Goal: Book appointment/travel/reservation

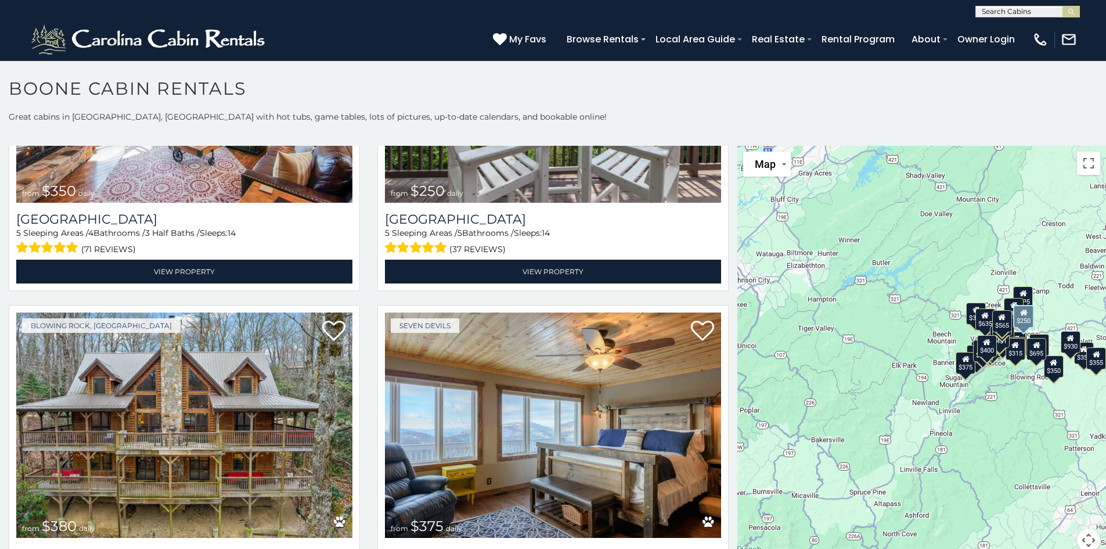
scroll to position [3253, 0]
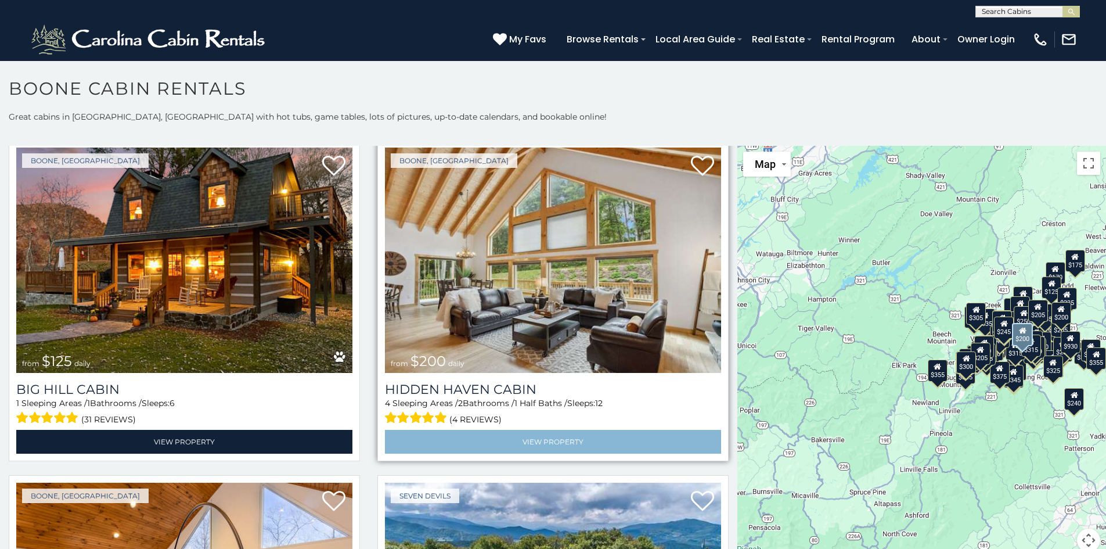
scroll to position [9971, 0]
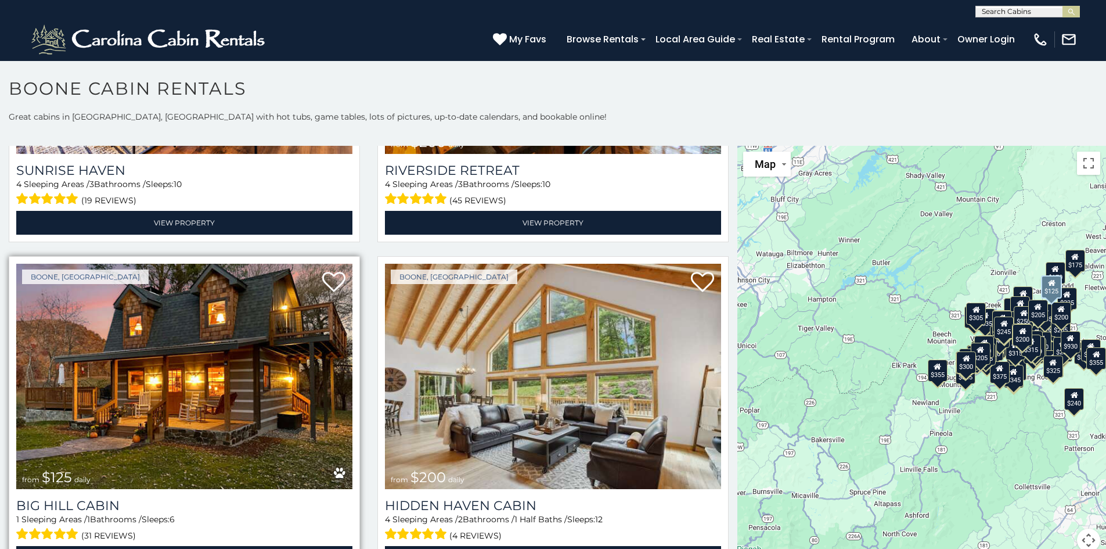
click at [217, 333] on img at bounding box center [184, 376] width 336 height 225
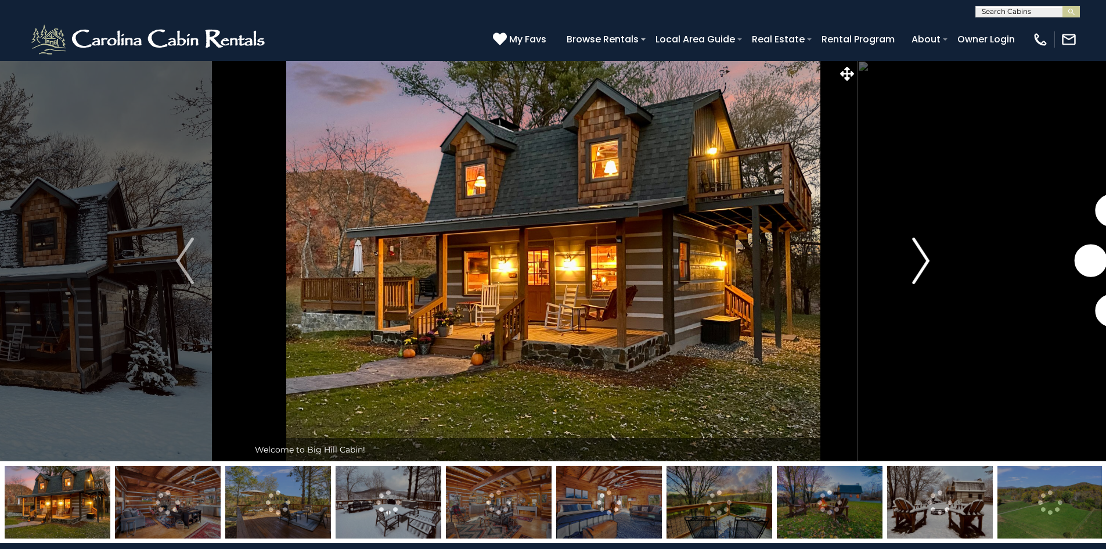
click at [923, 265] on img "Next" at bounding box center [920, 261] width 17 height 46
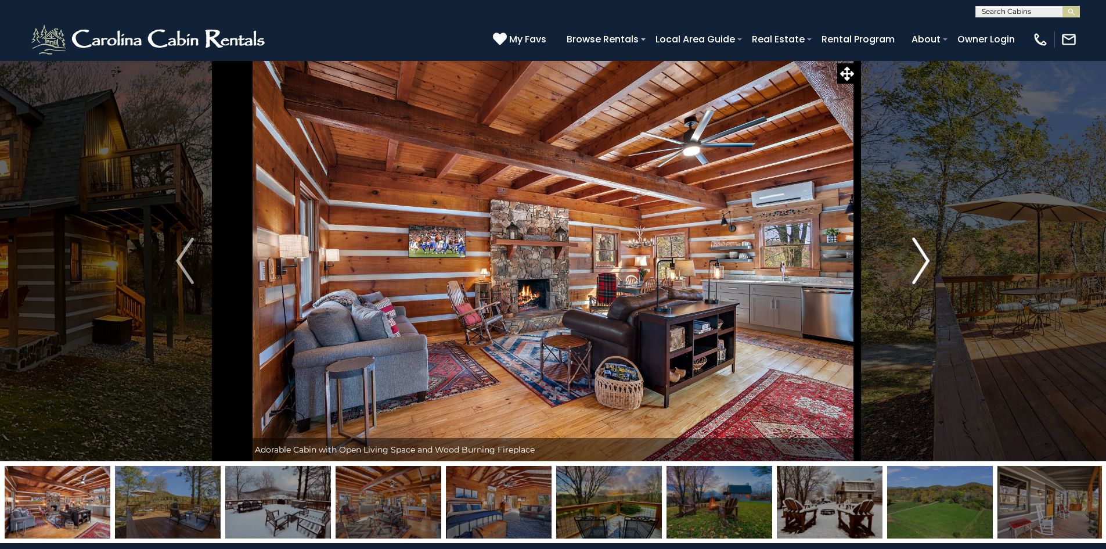
click at [923, 265] on img "Next" at bounding box center [920, 261] width 17 height 46
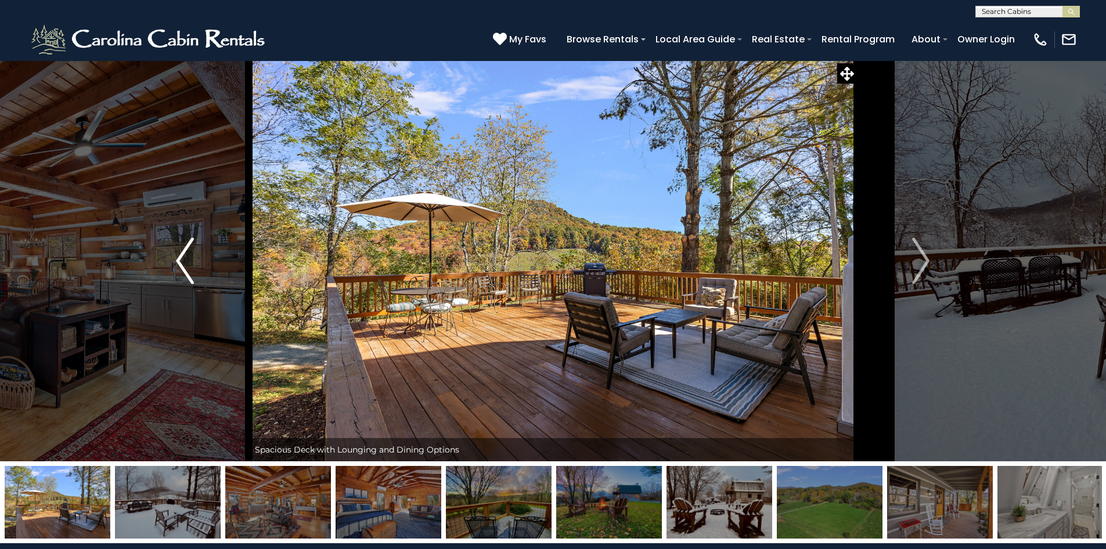
drag, startPoint x: 163, startPoint y: 269, endPoint x: 176, endPoint y: 266, distance: 13.7
click at [174, 267] on button "Previous" at bounding box center [185, 260] width 128 height 401
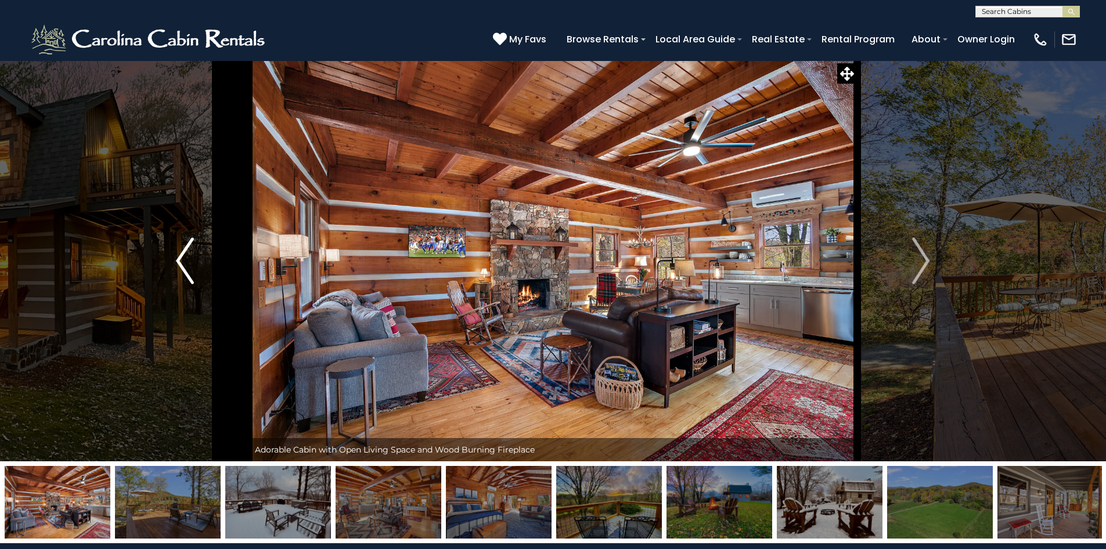
click at [184, 257] on img "Previous" at bounding box center [184, 261] width 17 height 46
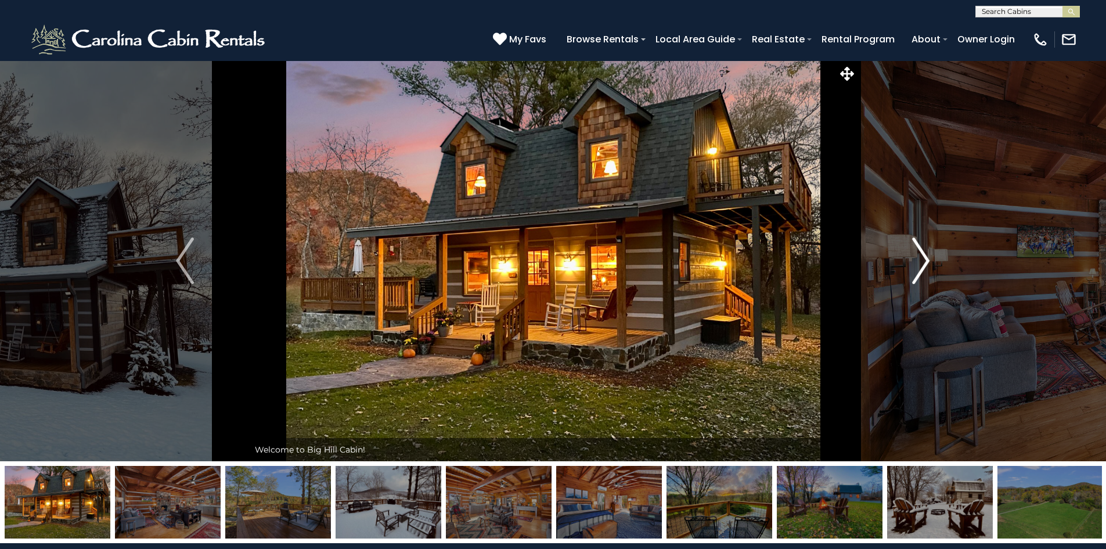
click at [925, 261] on img "Next" at bounding box center [920, 261] width 17 height 46
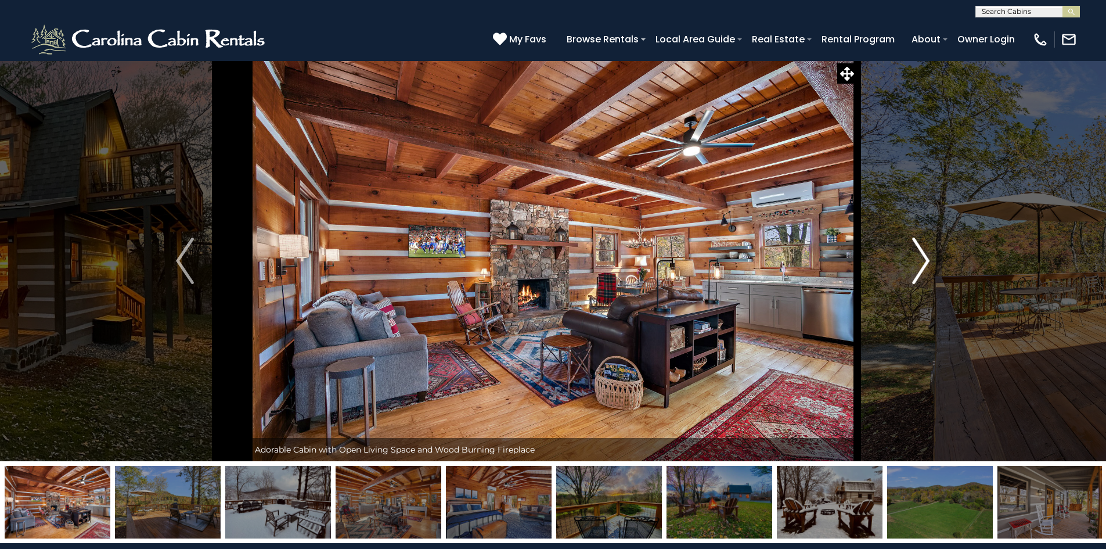
click at [925, 261] on img "Next" at bounding box center [920, 261] width 17 height 46
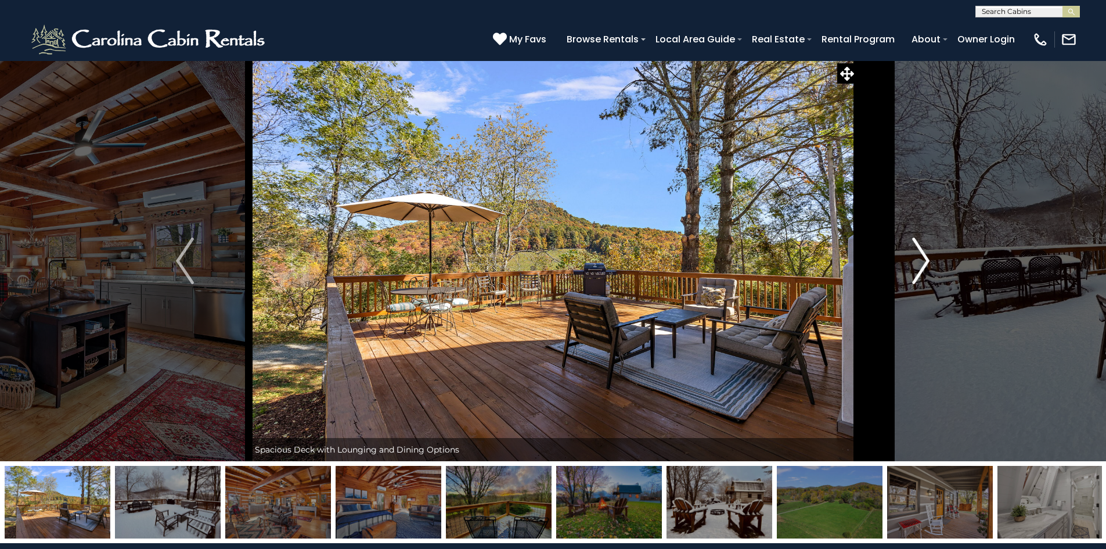
click at [924, 261] on img "Next" at bounding box center [920, 261] width 17 height 46
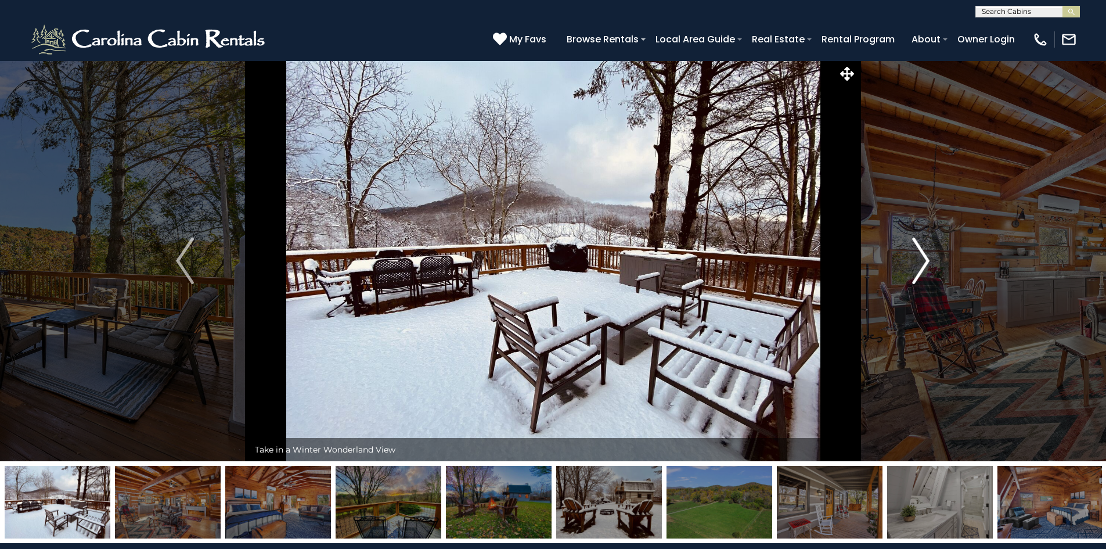
click at [924, 261] on img "Next" at bounding box center [920, 261] width 17 height 46
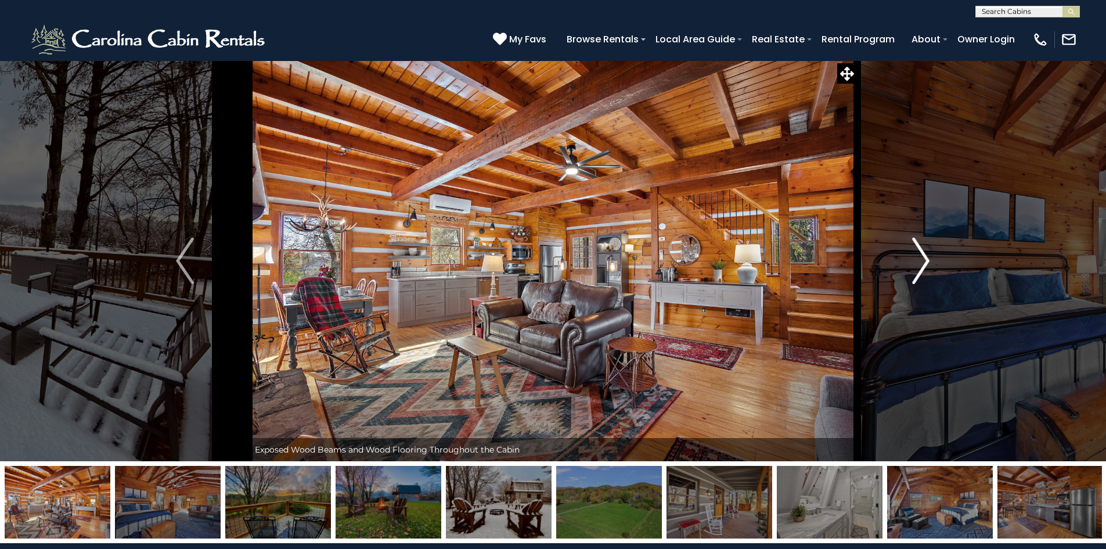
click at [921, 269] on img "Next" at bounding box center [920, 261] width 17 height 46
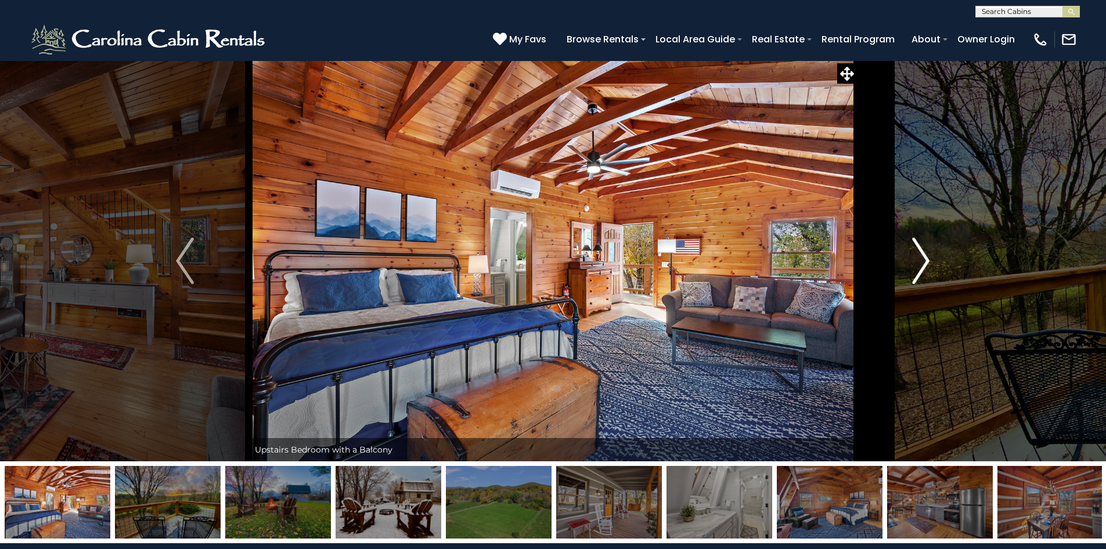
click at [921, 270] on img "Next" at bounding box center [920, 261] width 17 height 46
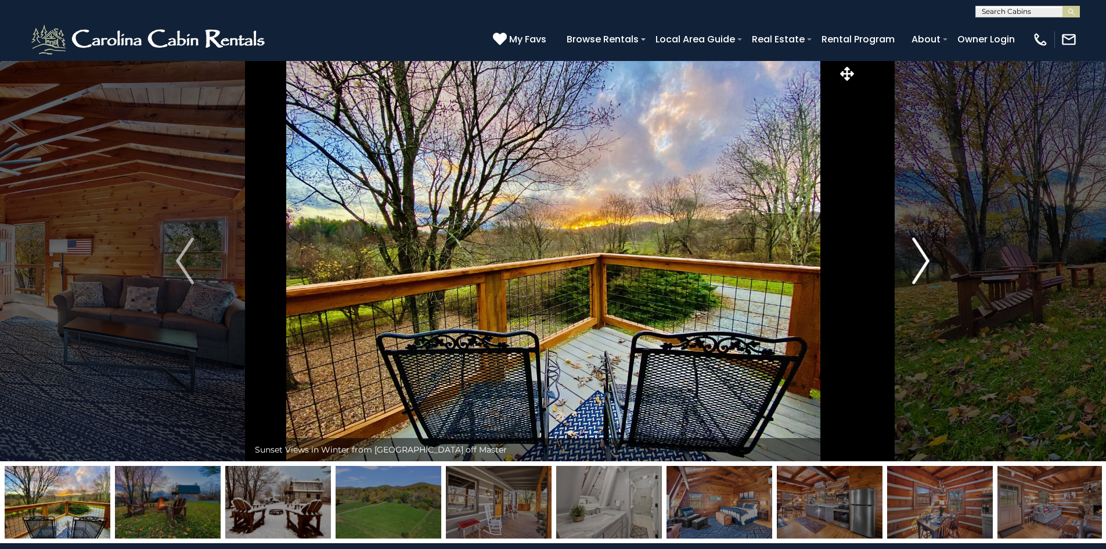
click at [921, 270] on img "Next" at bounding box center [920, 261] width 17 height 46
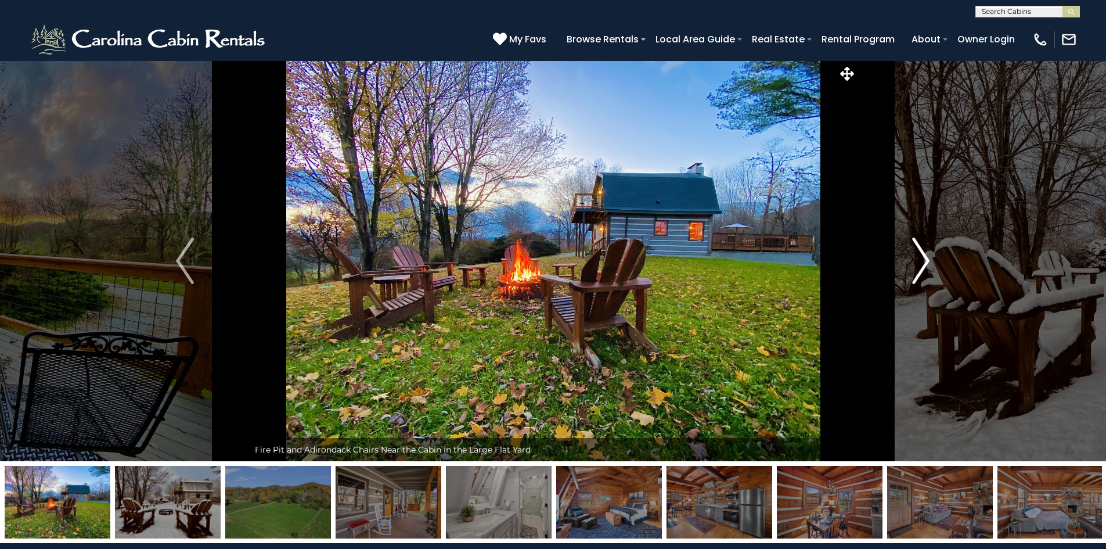
click at [921, 270] on img "Next" at bounding box center [920, 261] width 17 height 46
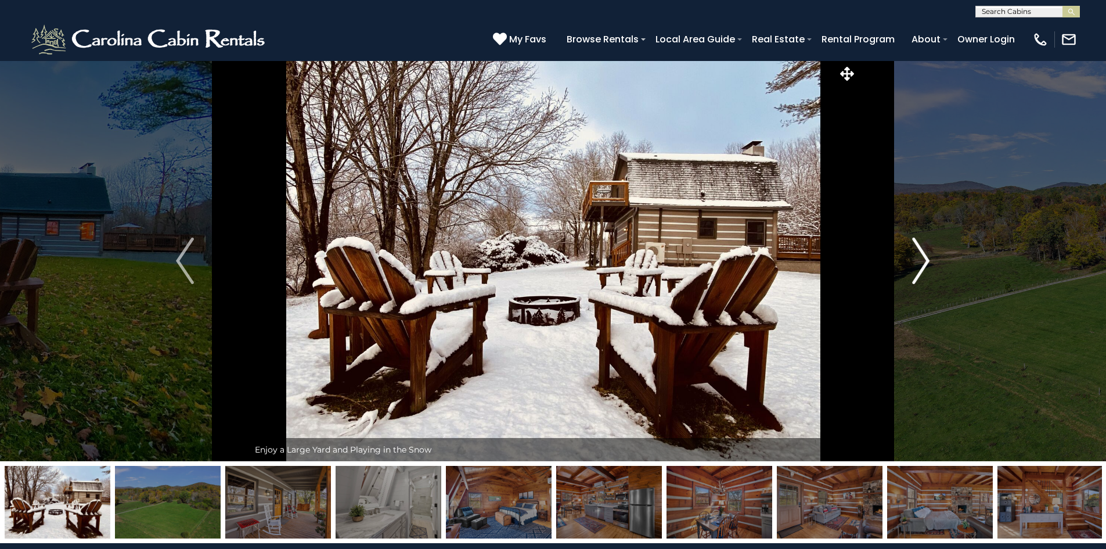
click at [921, 270] on img "Next" at bounding box center [920, 261] width 17 height 46
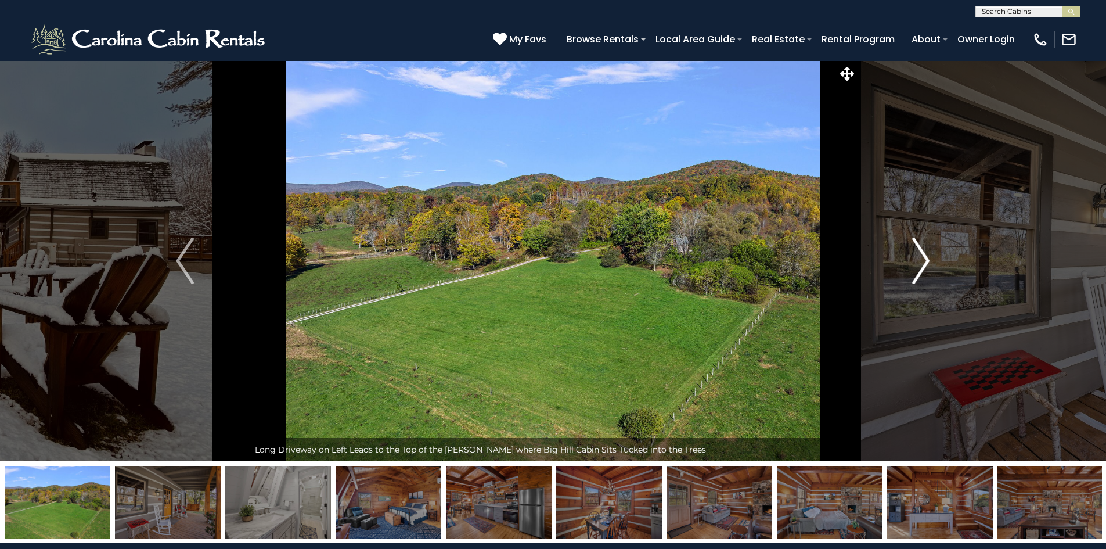
click at [921, 270] on img "Next" at bounding box center [920, 261] width 17 height 46
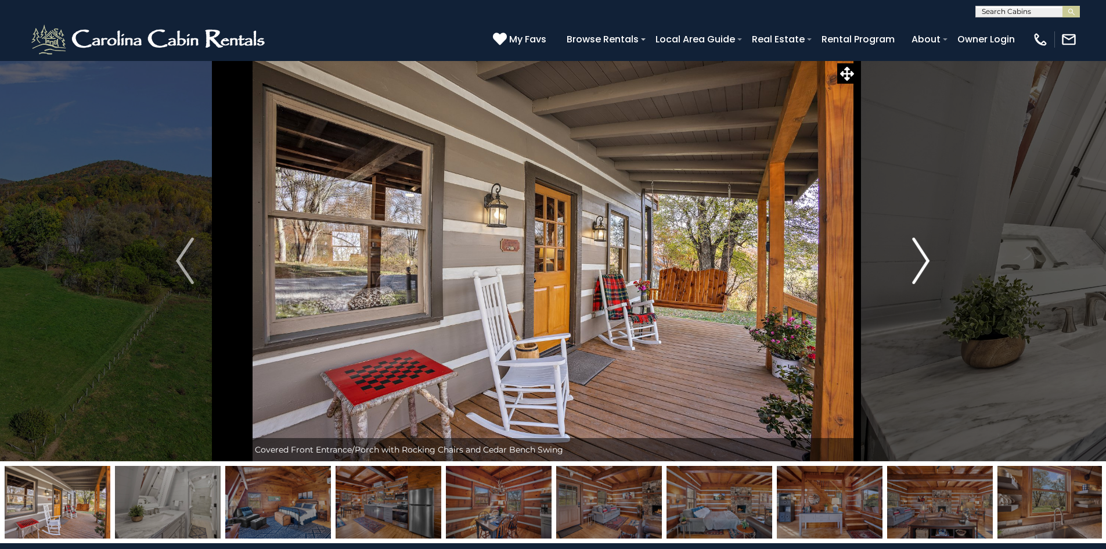
click at [921, 270] on img "Next" at bounding box center [920, 261] width 17 height 46
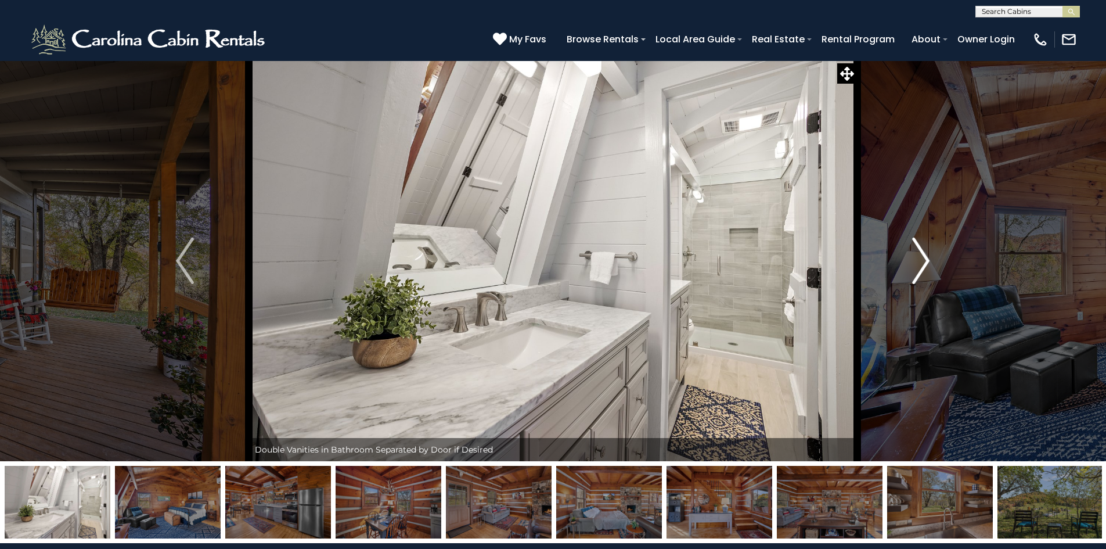
click at [921, 270] on img "Next" at bounding box center [920, 261] width 17 height 46
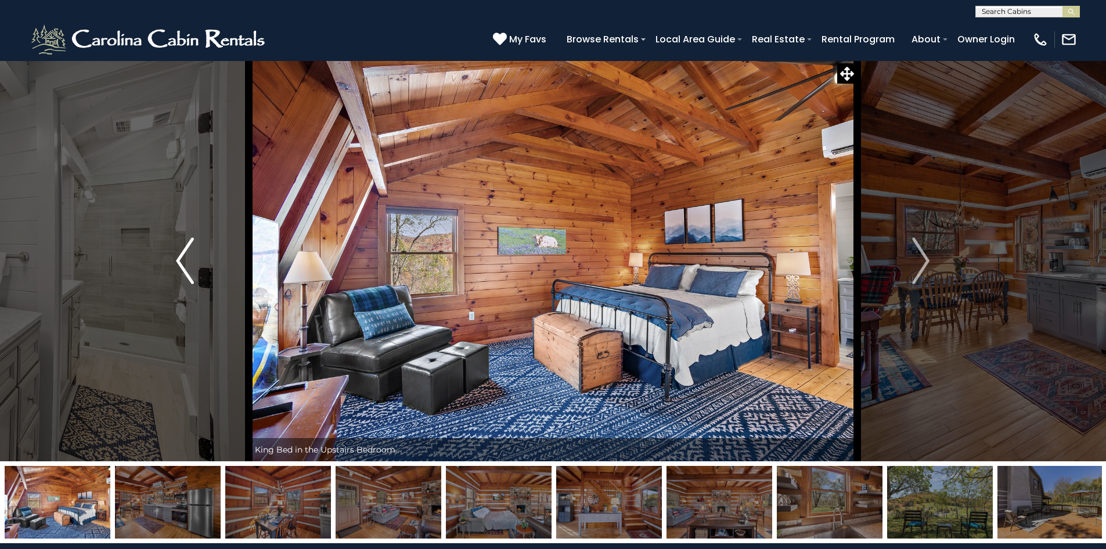
click at [185, 260] on img "Previous" at bounding box center [184, 261] width 17 height 46
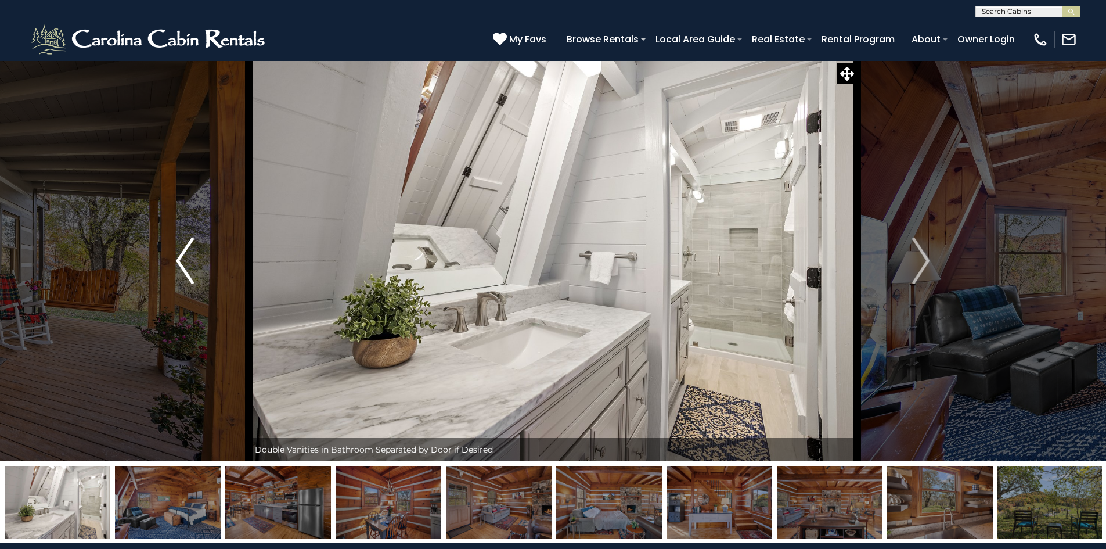
click at [185, 261] on img "Previous" at bounding box center [184, 261] width 17 height 46
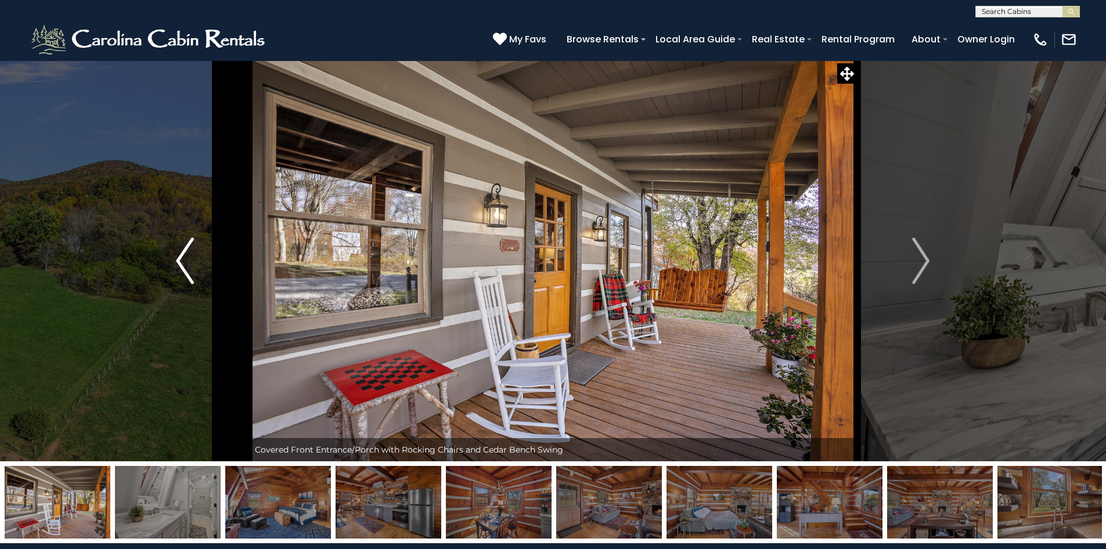
click at [185, 261] on img "Previous" at bounding box center [184, 261] width 17 height 46
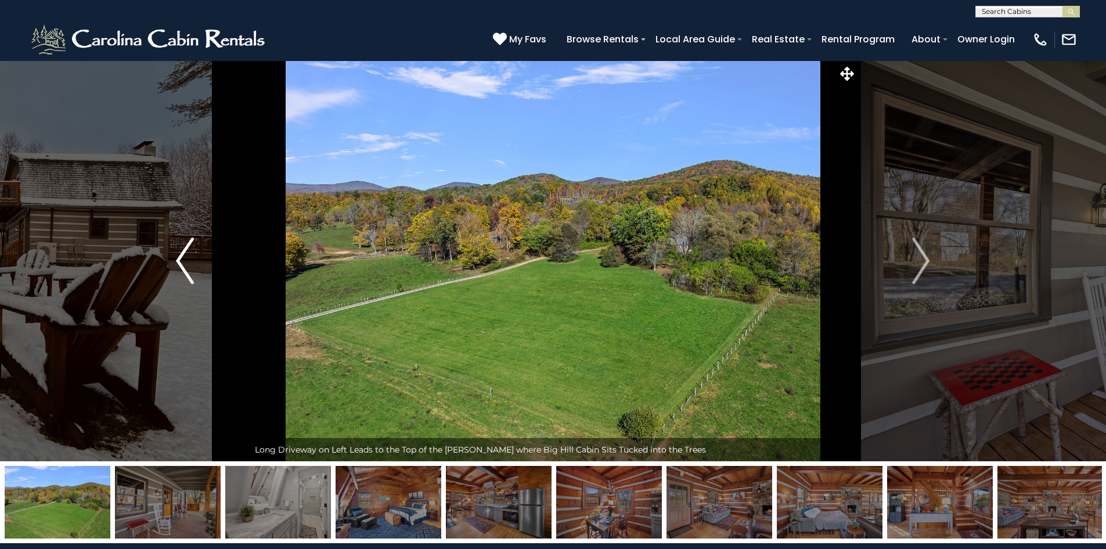
click at [185, 262] on img "Previous" at bounding box center [184, 261] width 17 height 46
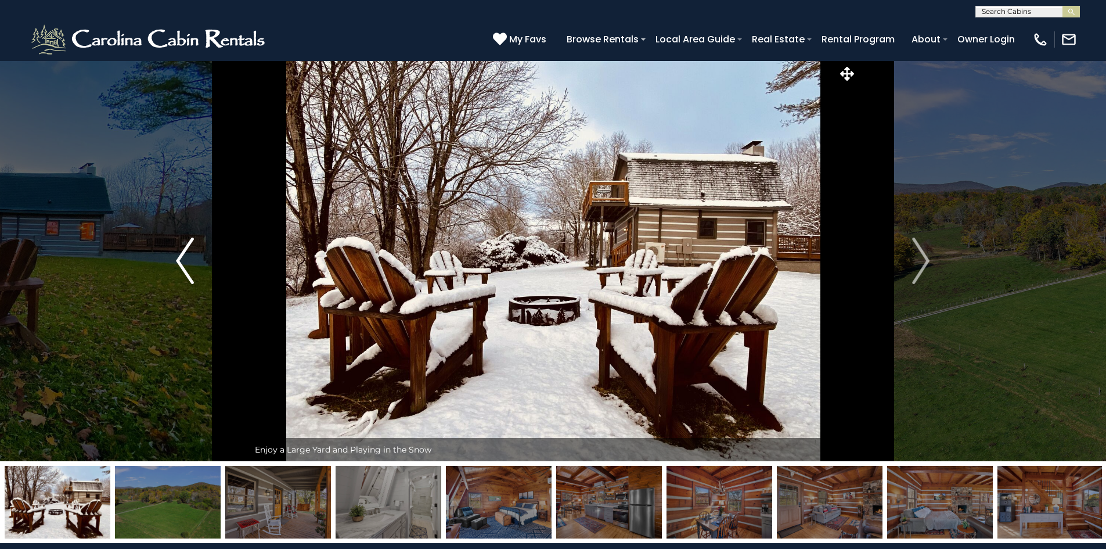
click at [185, 262] on img "Previous" at bounding box center [184, 261] width 17 height 46
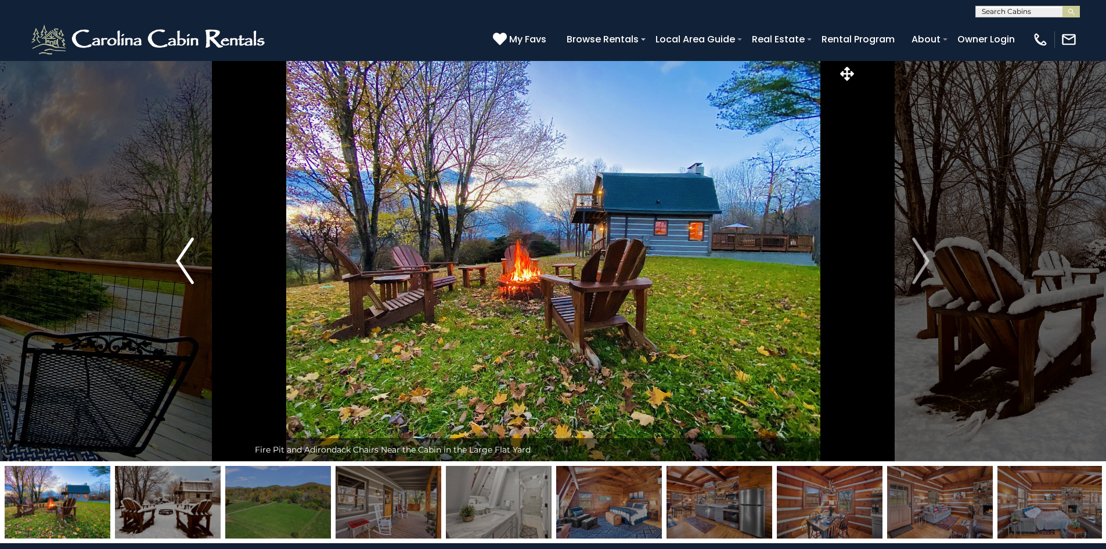
click at [185, 262] on img "Previous" at bounding box center [184, 261] width 17 height 46
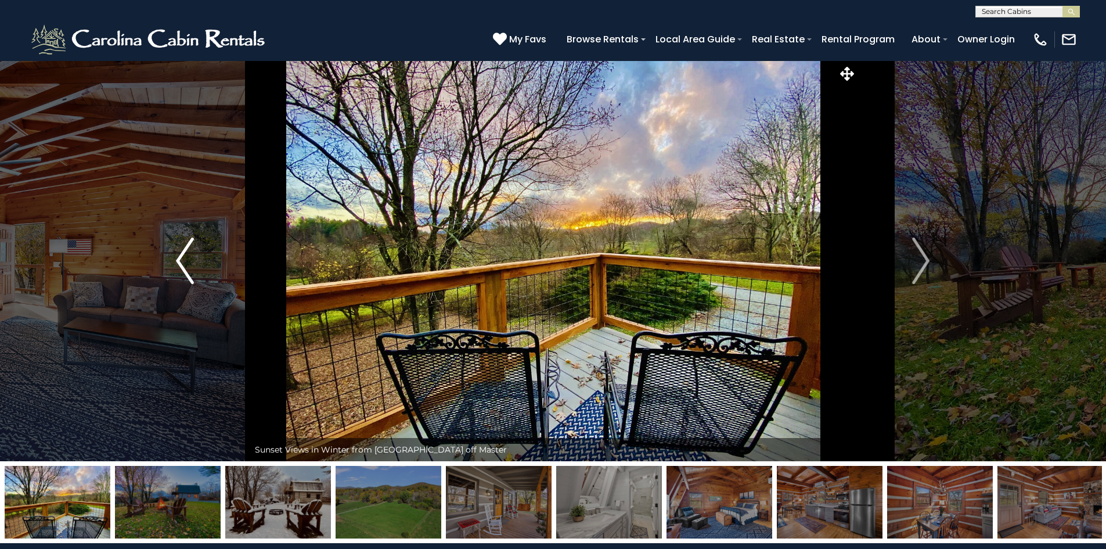
click at [185, 262] on img "Previous" at bounding box center [184, 261] width 17 height 46
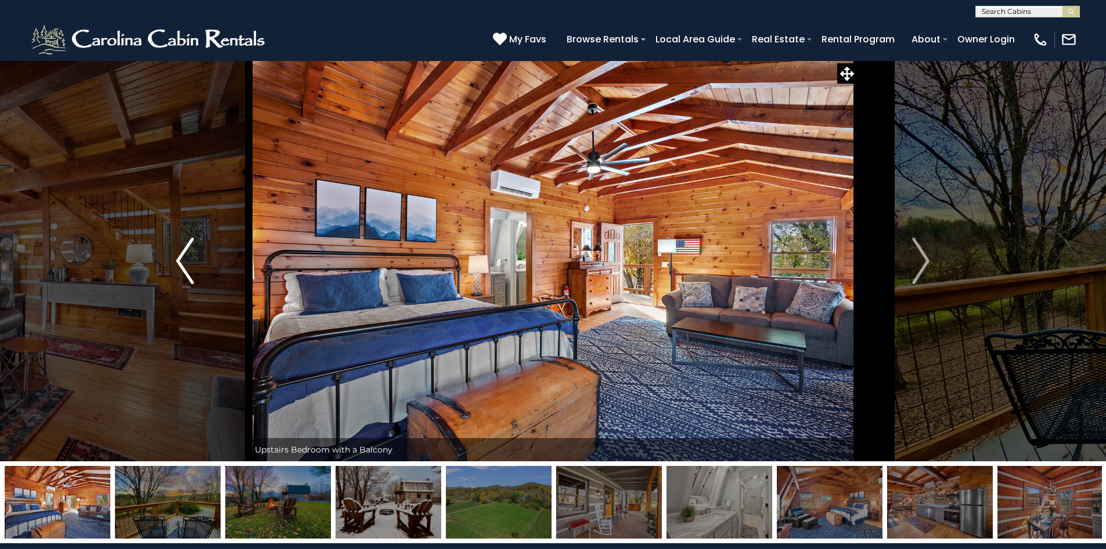
click at [185, 260] on img "Previous" at bounding box center [184, 261] width 17 height 46
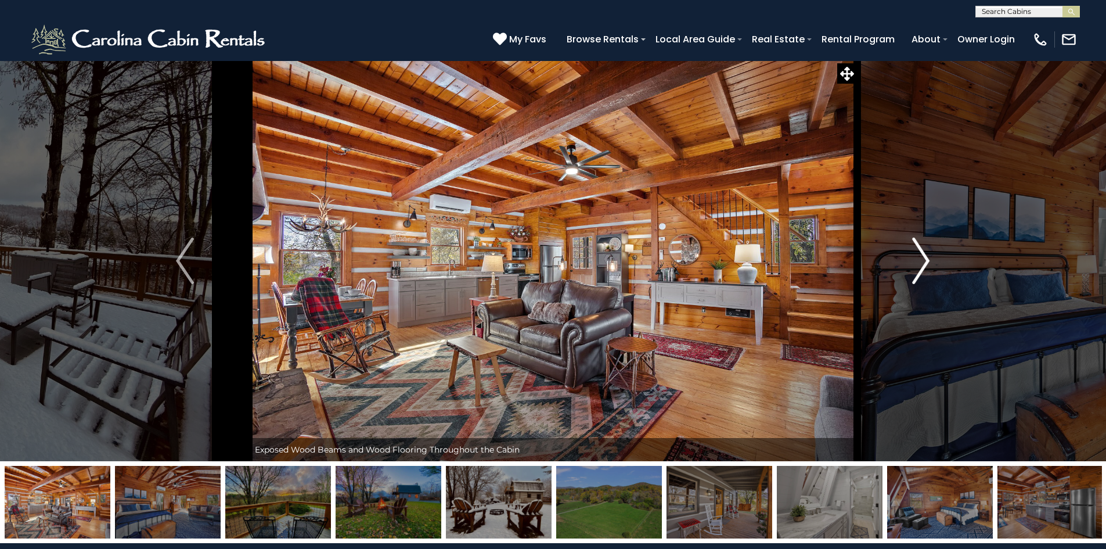
click at [922, 264] on img "Next" at bounding box center [920, 261] width 17 height 46
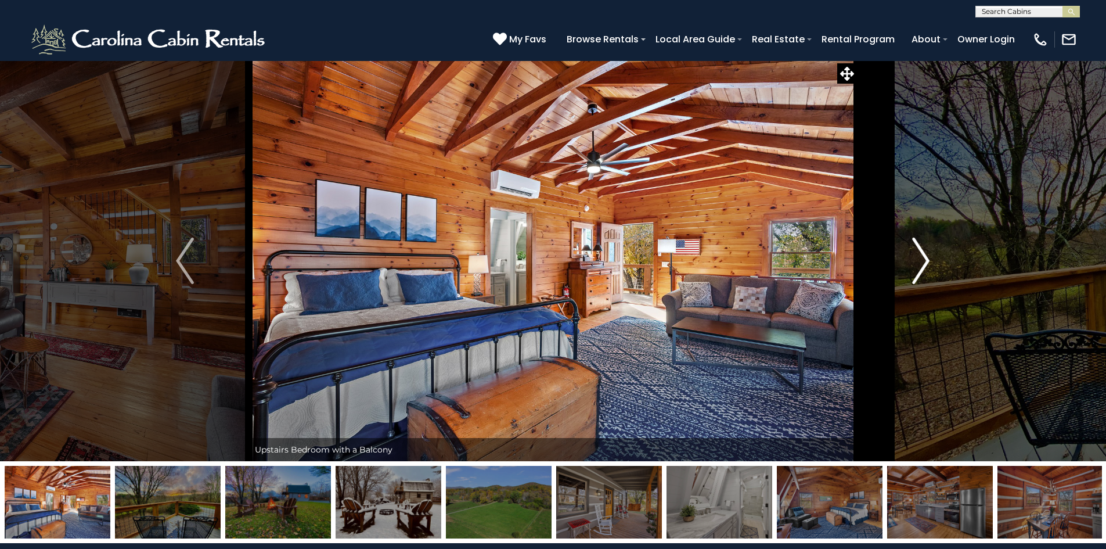
click at [922, 264] on img "Next" at bounding box center [920, 261] width 17 height 46
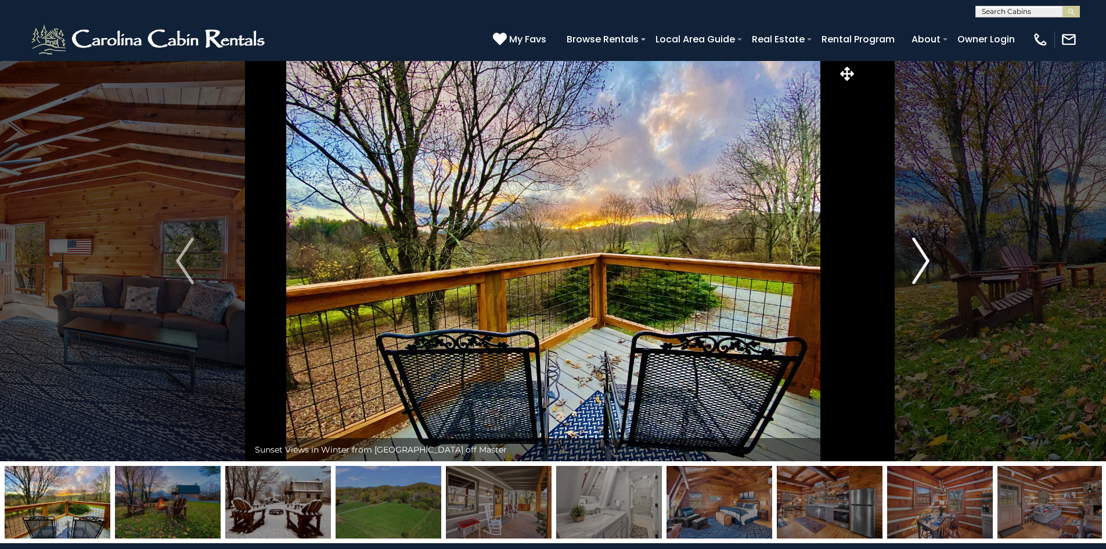
click at [926, 259] on img "Next" at bounding box center [920, 261] width 17 height 46
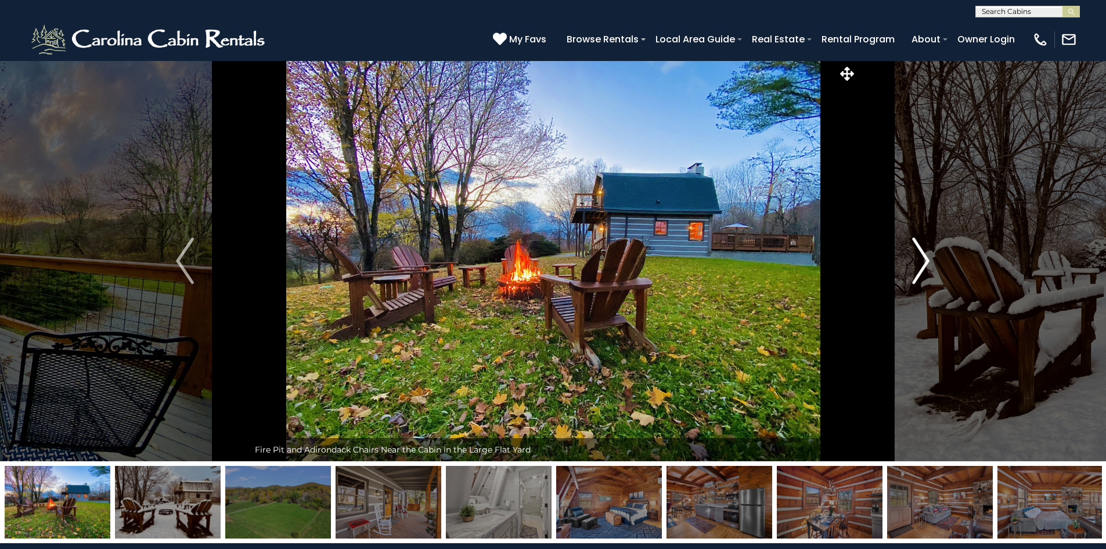
drag, startPoint x: 904, startPoint y: 266, endPoint x: 912, endPoint y: 263, distance: 8.1
click at [911, 263] on button "Next" at bounding box center [921, 260] width 128 height 401
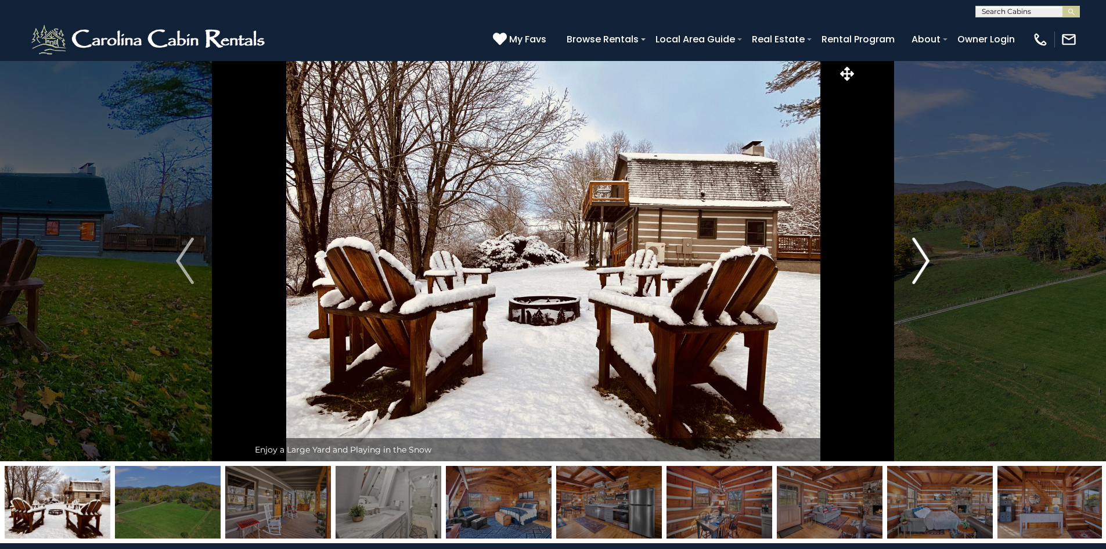
click at [912, 263] on button "Next" at bounding box center [921, 260] width 128 height 401
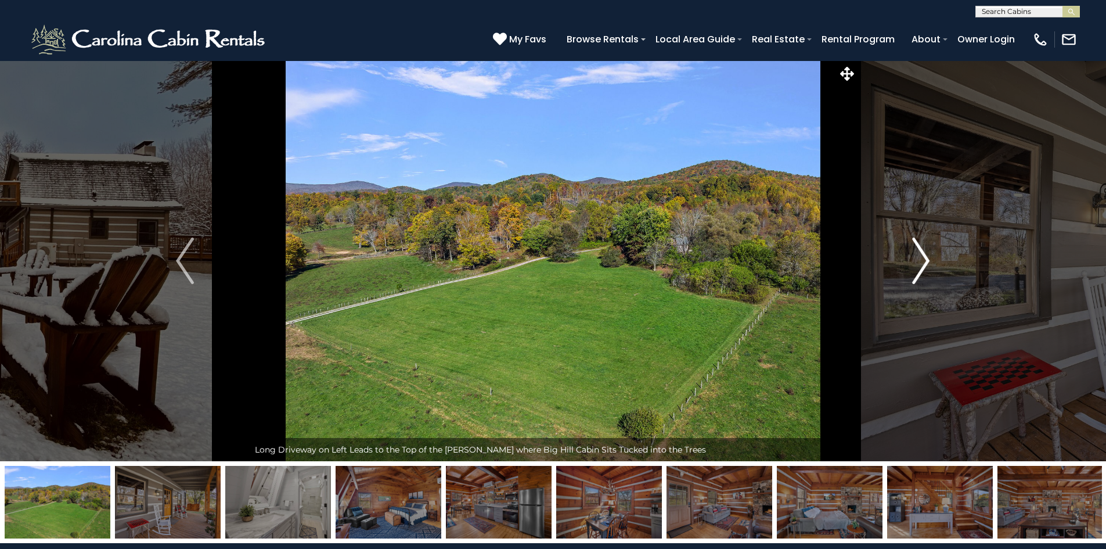
click at [912, 263] on button "Next" at bounding box center [921, 260] width 128 height 401
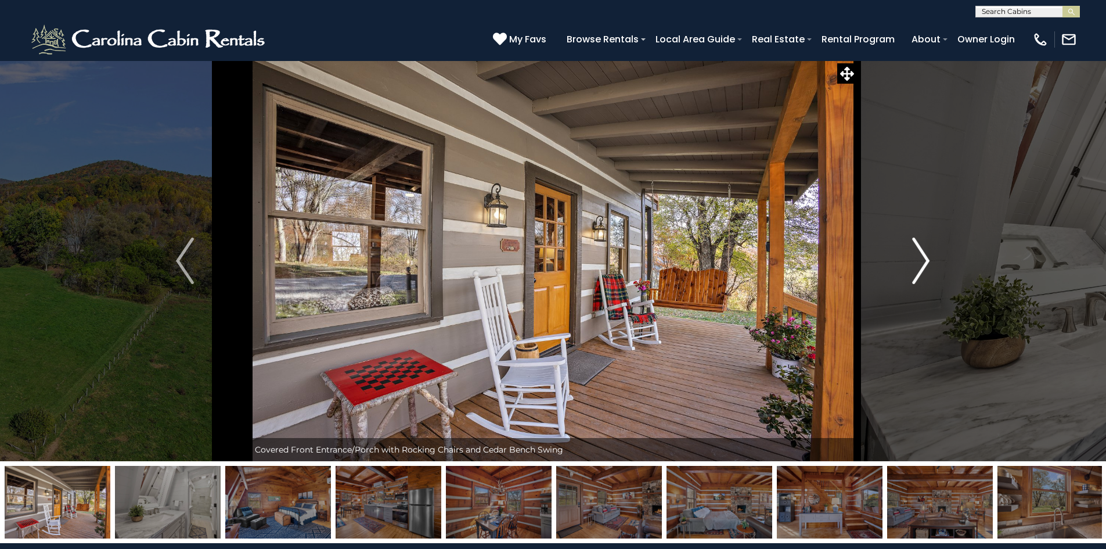
click at [912, 263] on button "Next" at bounding box center [921, 260] width 128 height 401
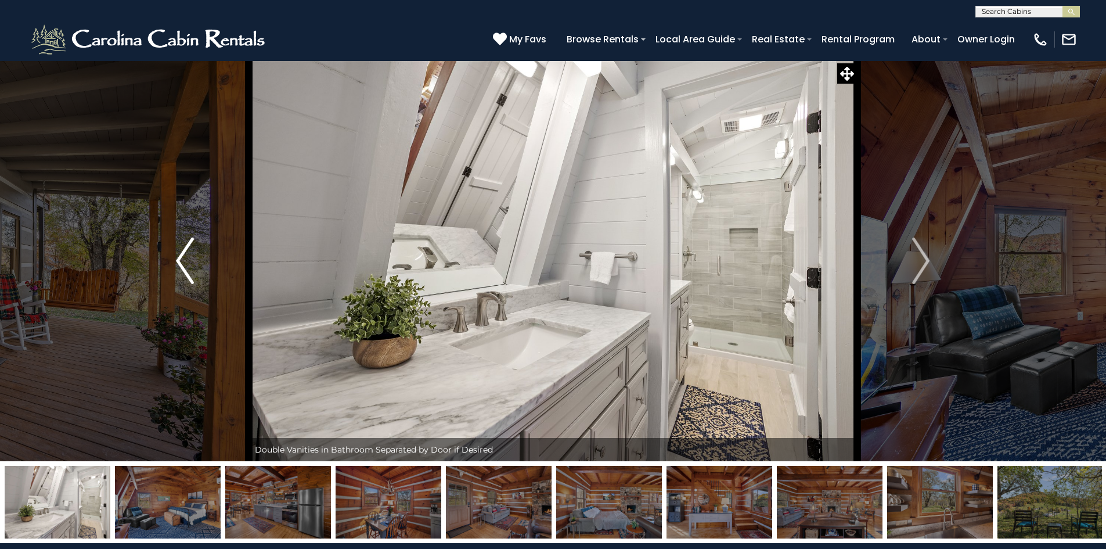
click at [181, 261] on button "Previous" at bounding box center [185, 260] width 128 height 401
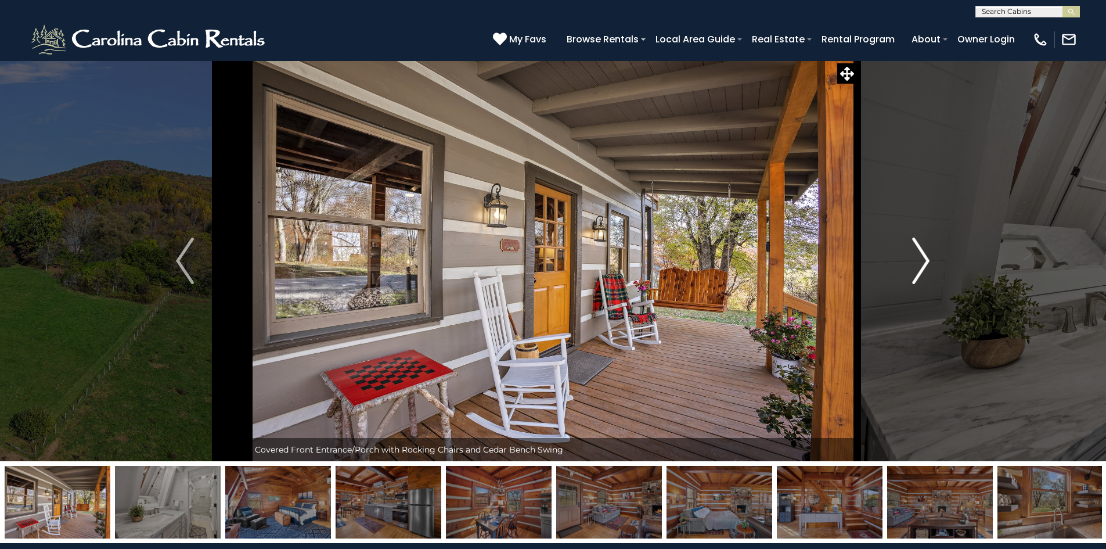
click at [929, 258] on img "Next" at bounding box center [920, 261] width 17 height 46
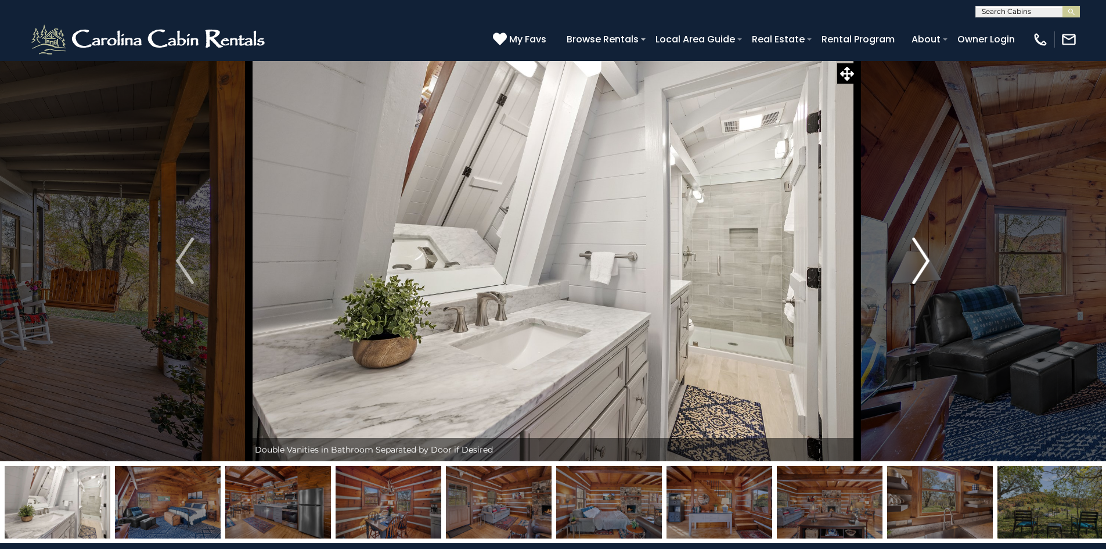
click at [929, 258] on img "Next" at bounding box center [920, 261] width 17 height 46
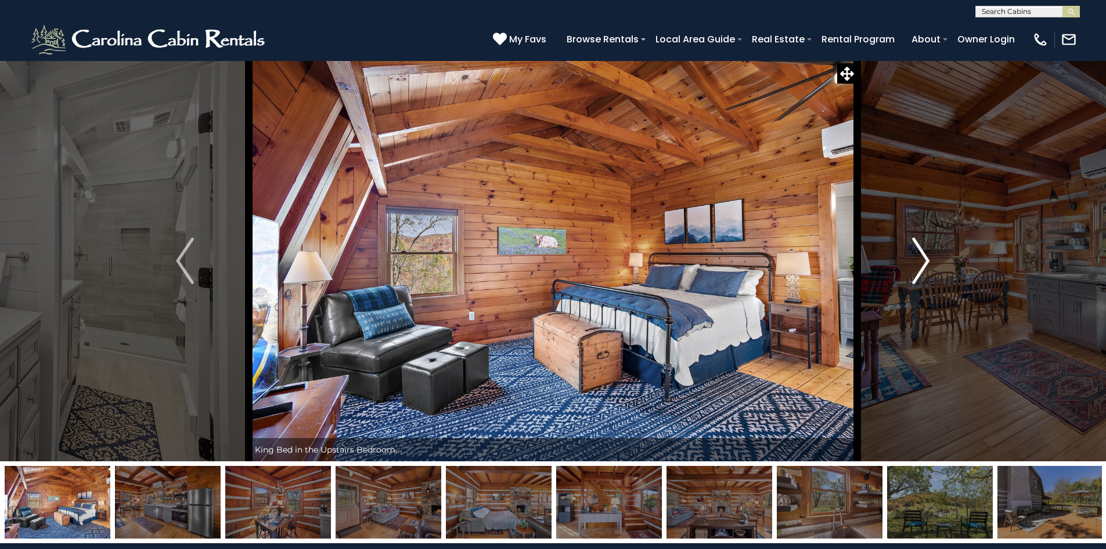
click at [929, 258] on img "Next" at bounding box center [920, 261] width 17 height 46
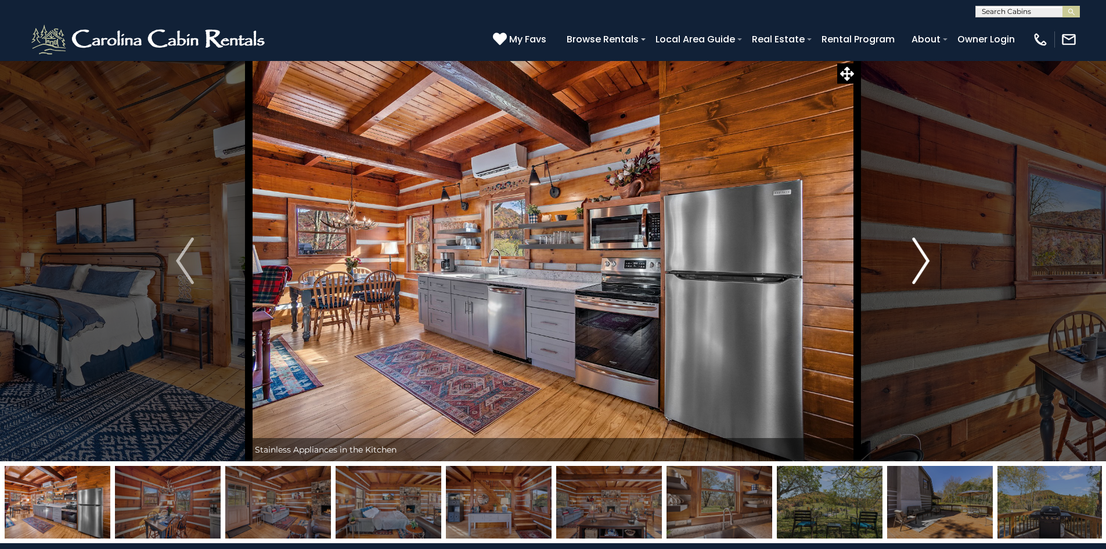
click at [929, 258] on img "Next" at bounding box center [920, 261] width 17 height 46
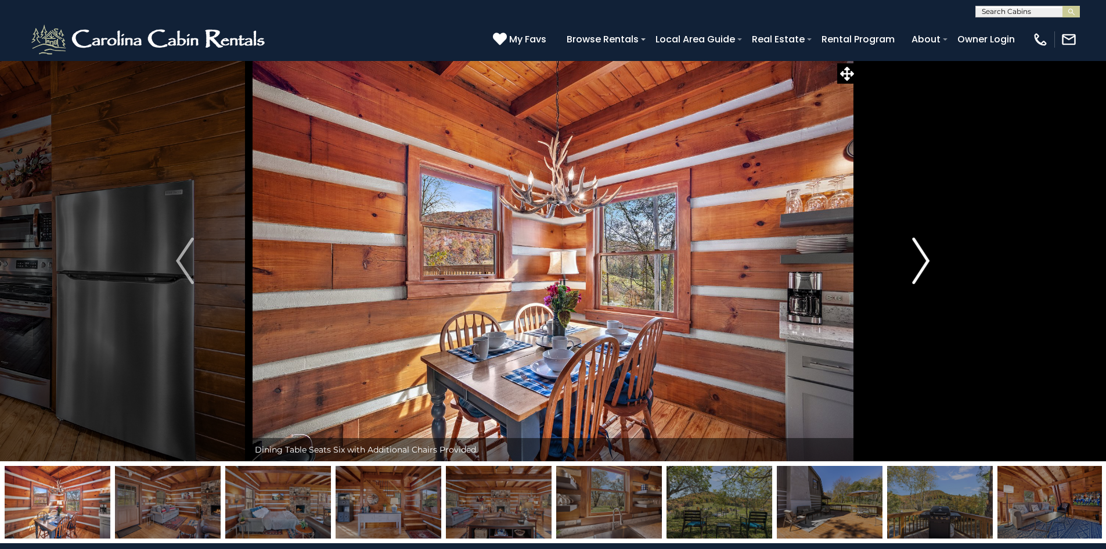
click at [929, 258] on img "Next" at bounding box center [920, 261] width 17 height 46
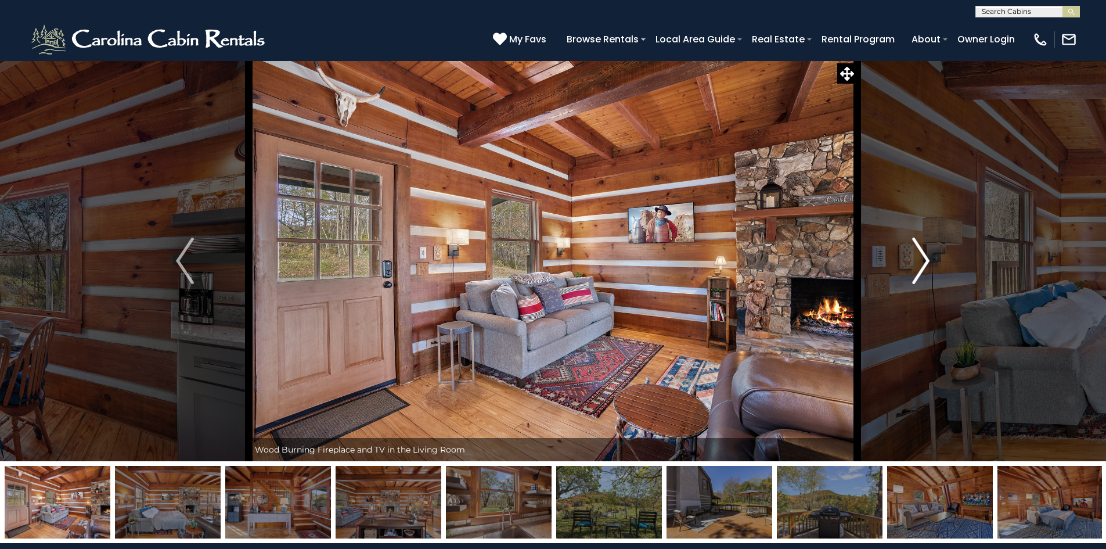
click at [929, 258] on img "Next" at bounding box center [920, 261] width 17 height 46
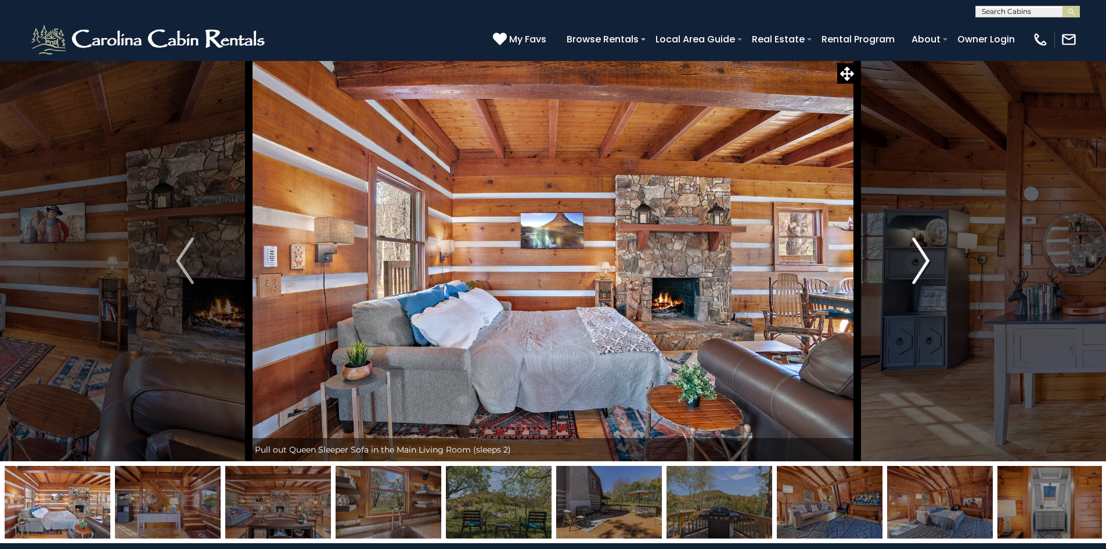
click at [929, 258] on img "Next" at bounding box center [920, 261] width 17 height 46
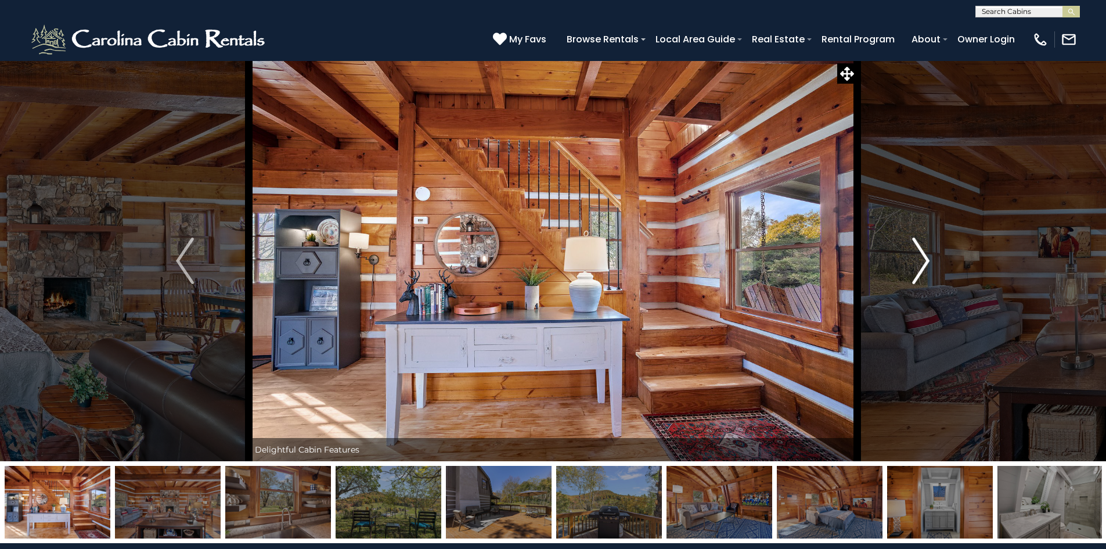
click at [929, 258] on img "Next" at bounding box center [920, 261] width 17 height 46
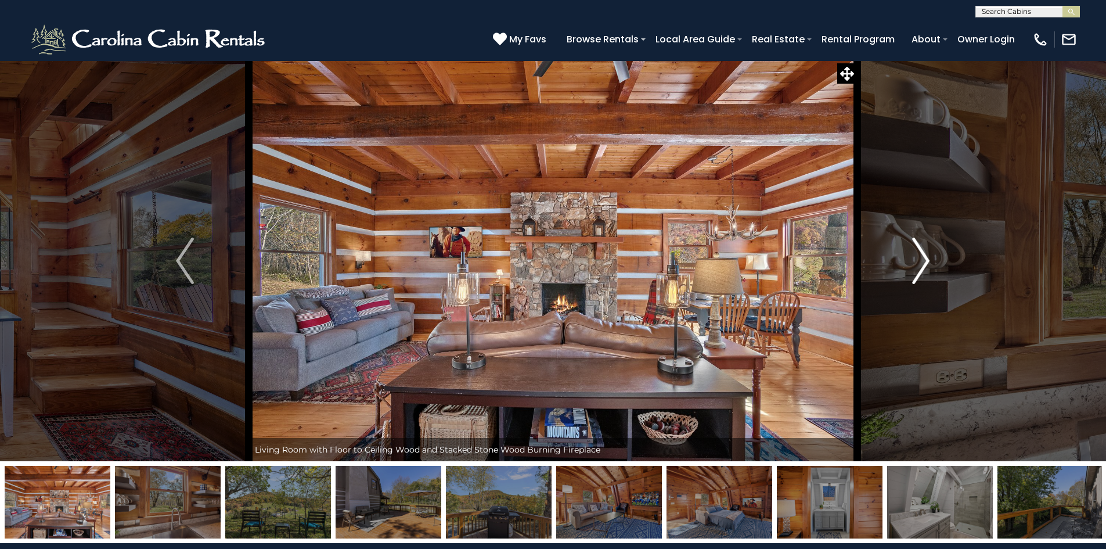
click at [929, 258] on img "Next" at bounding box center [920, 261] width 17 height 46
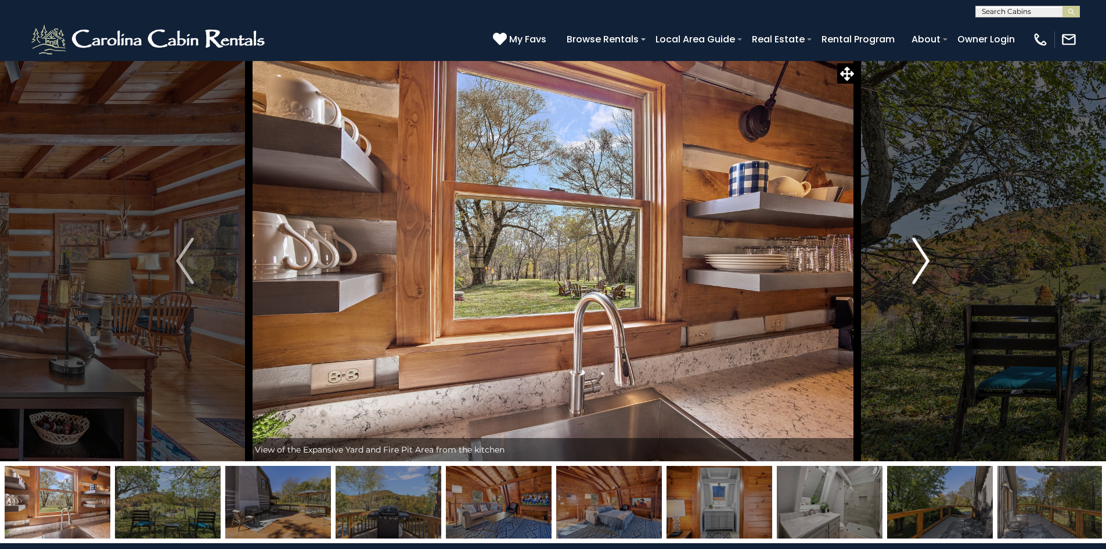
click at [929, 258] on img "Next" at bounding box center [920, 261] width 17 height 46
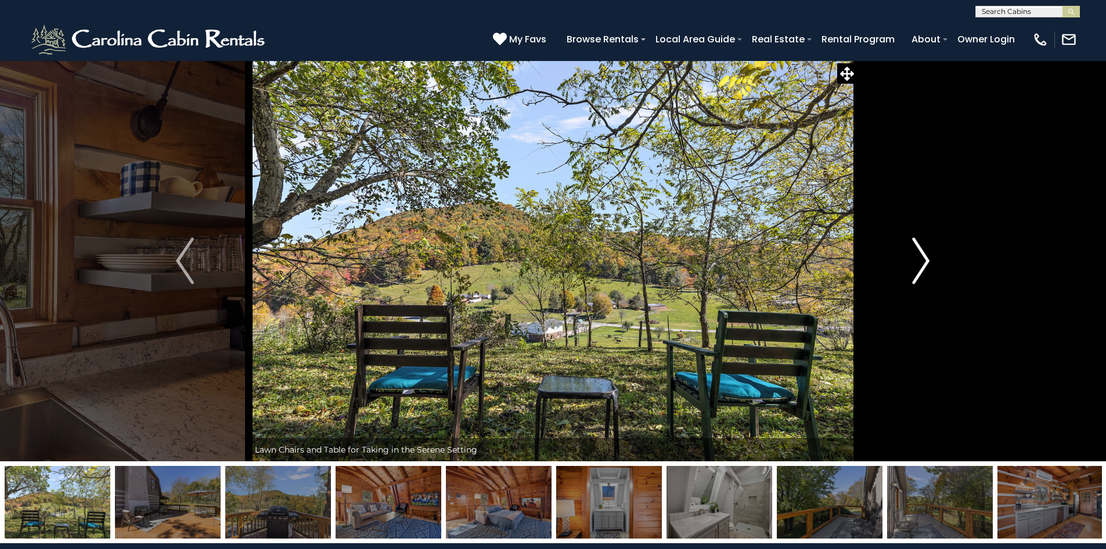
click at [929, 258] on img "Next" at bounding box center [920, 261] width 17 height 46
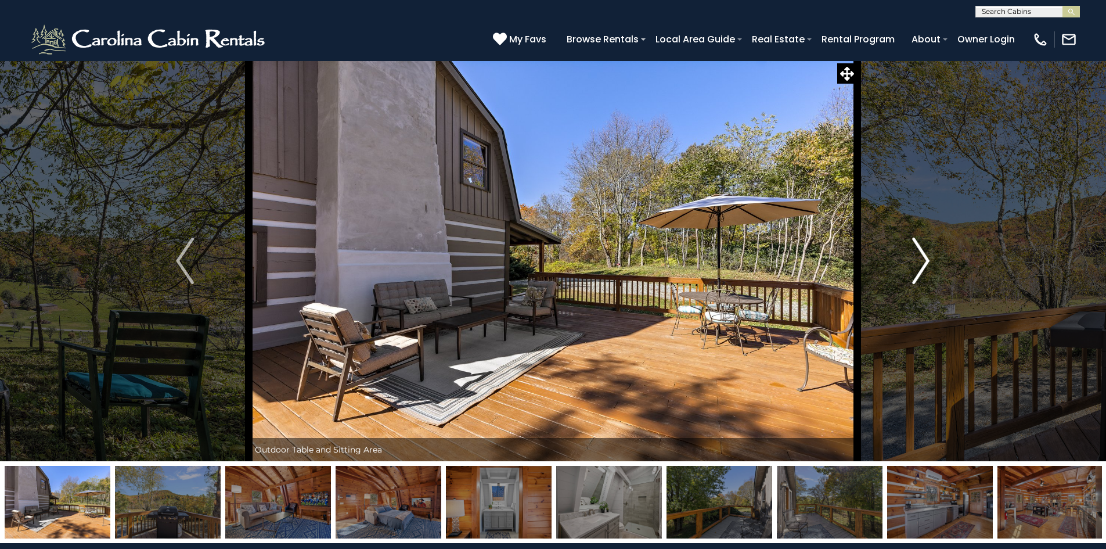
click at [929, 258] on img "Next" at bounding box center [920, 261] width 17 height 46
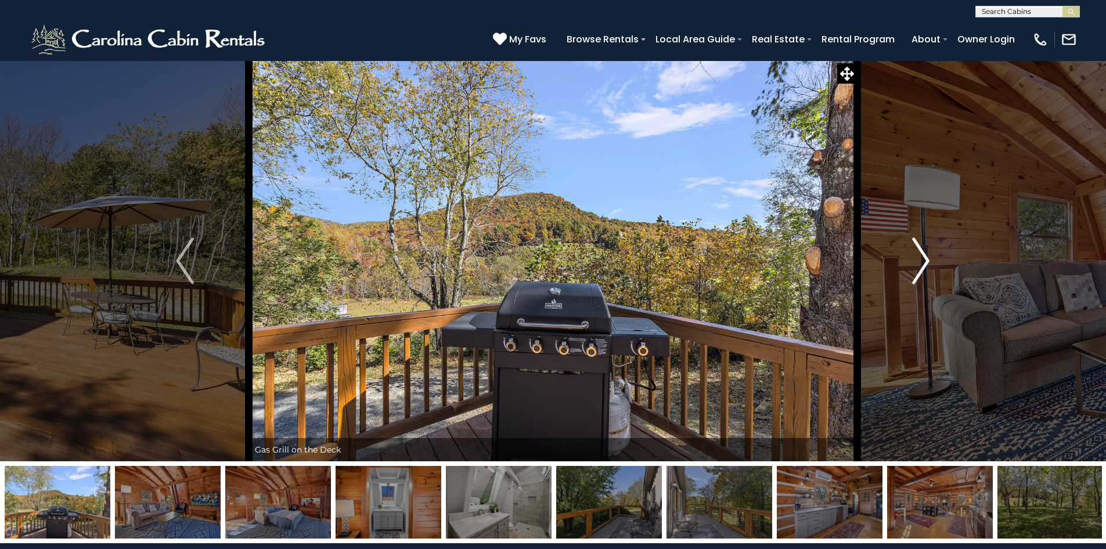
click at [929, 258] on img "Next" at bounding box center [920, 261] width 17 height 46
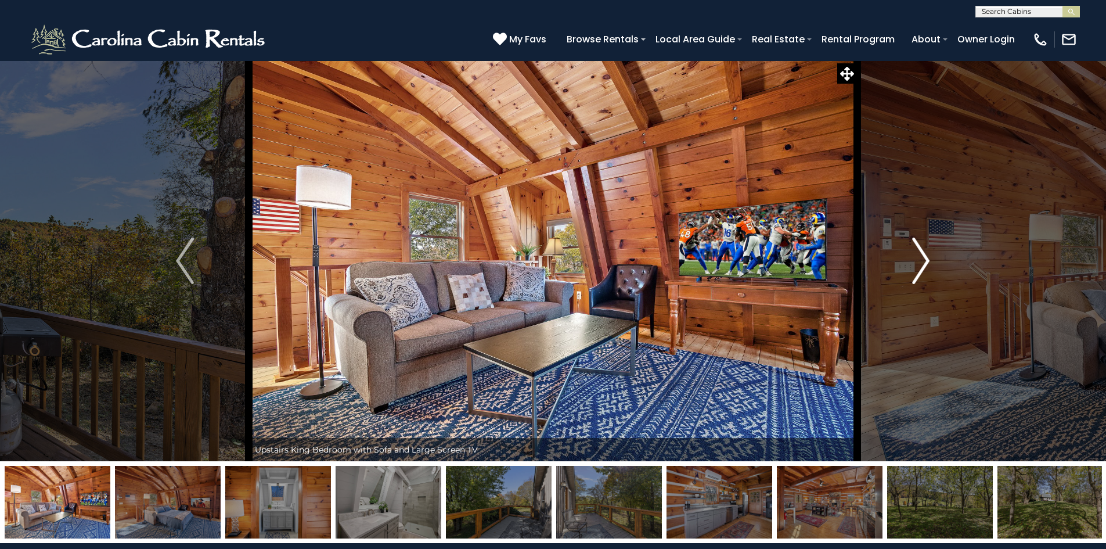
click at [929, 258] on img "Next" at bounding box center [920, 261] width 17 height 46
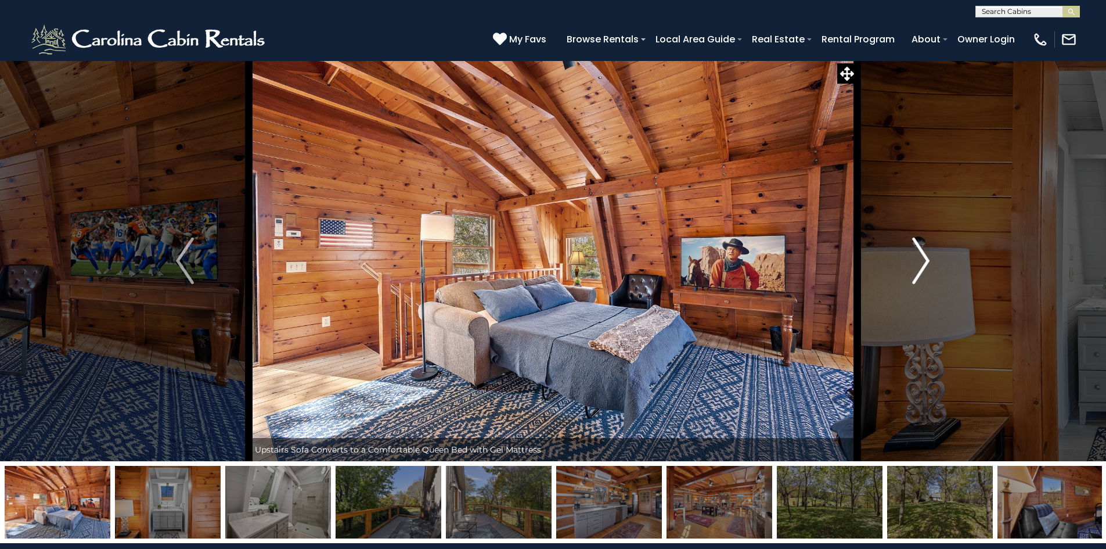
click at [929, 258] on img "Next" at bounding box center [920, 261] width 17 height 46
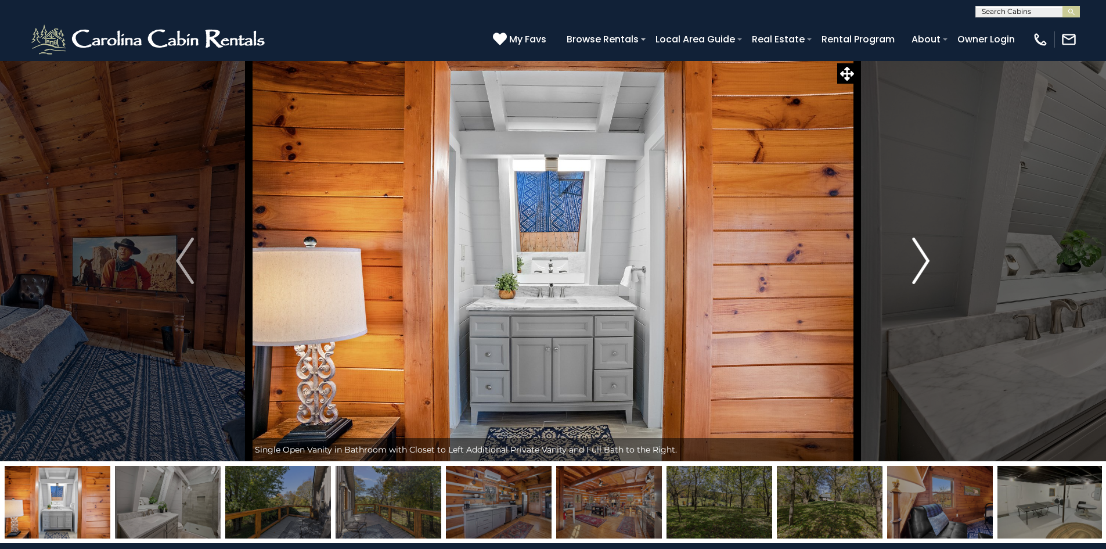
click at [929, 258] on img "Next" at bounding box center [920, 261] width 17 height 46
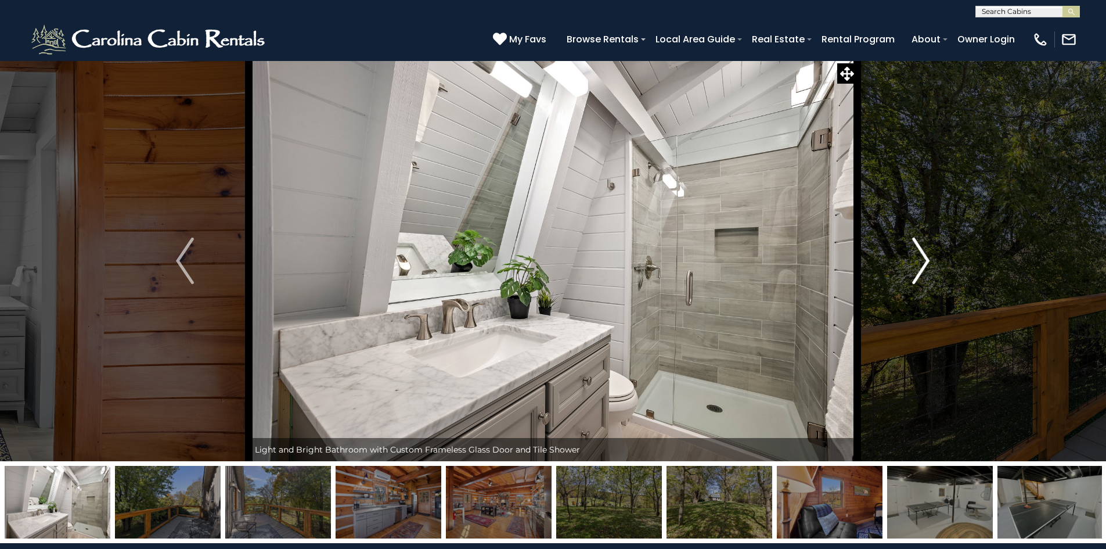
click at [929, 258] on img "Next" at bounding box center [920, 261] width 17 height 46
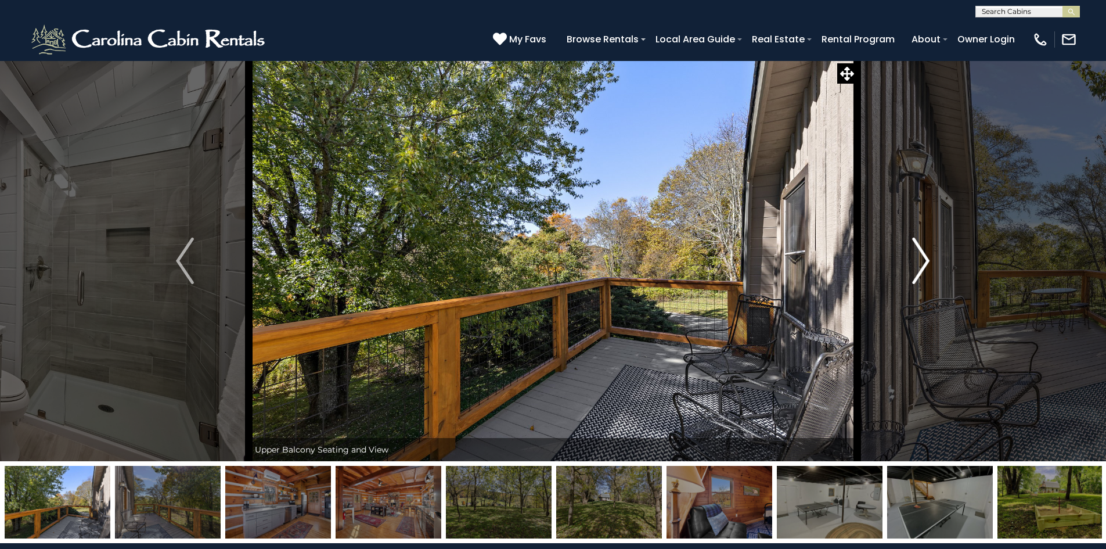
click at [929, 258] on img "Next" at bounding box center [920, 261] width 17 height 46
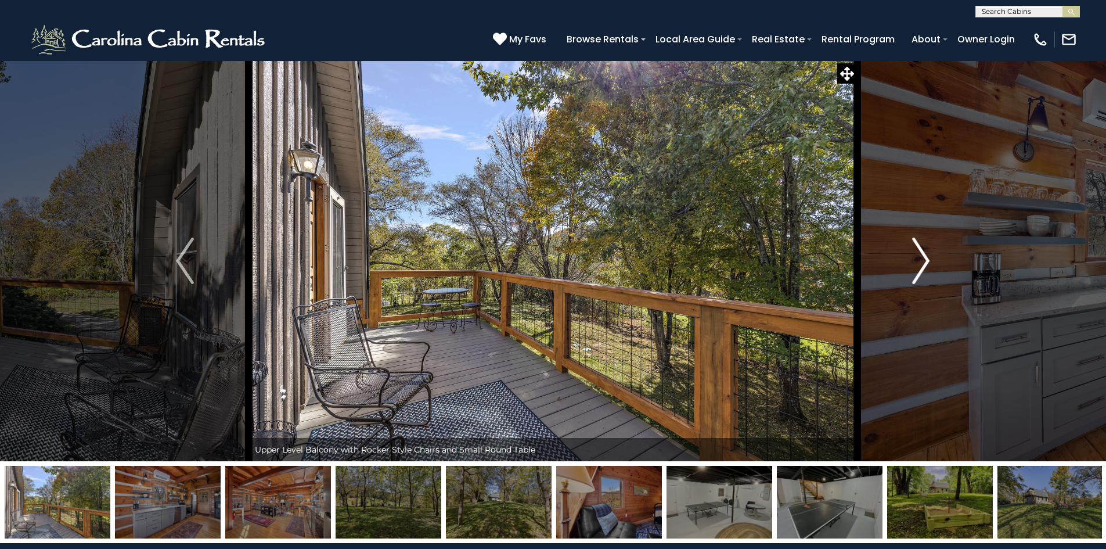
click at [929, 258] on img "Next" at bounding box center [920, 261] width 17 height 46
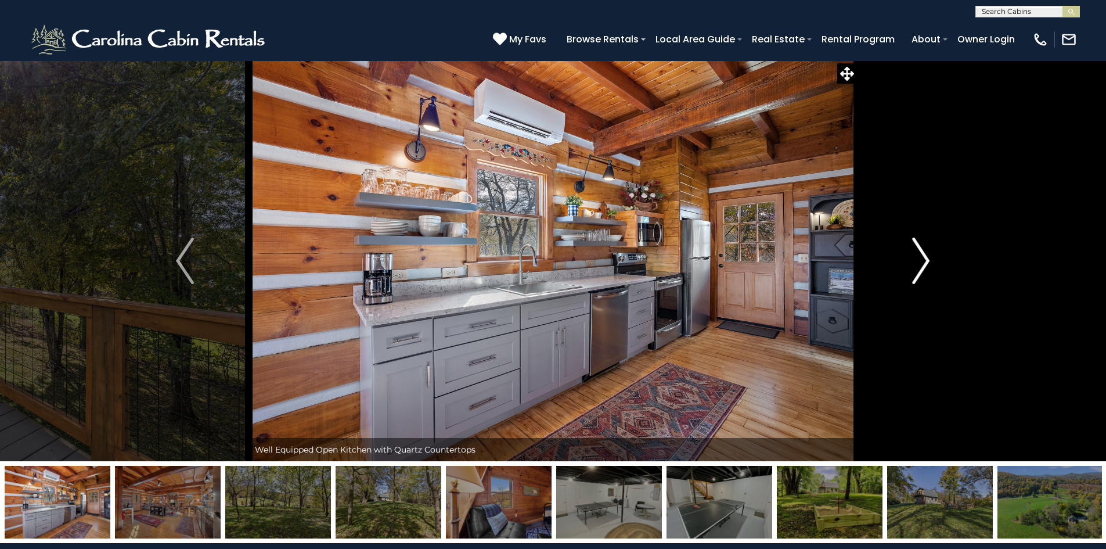
click at [929, 258] on img "Next" at bounding box center [920, 261] width 17 height 46
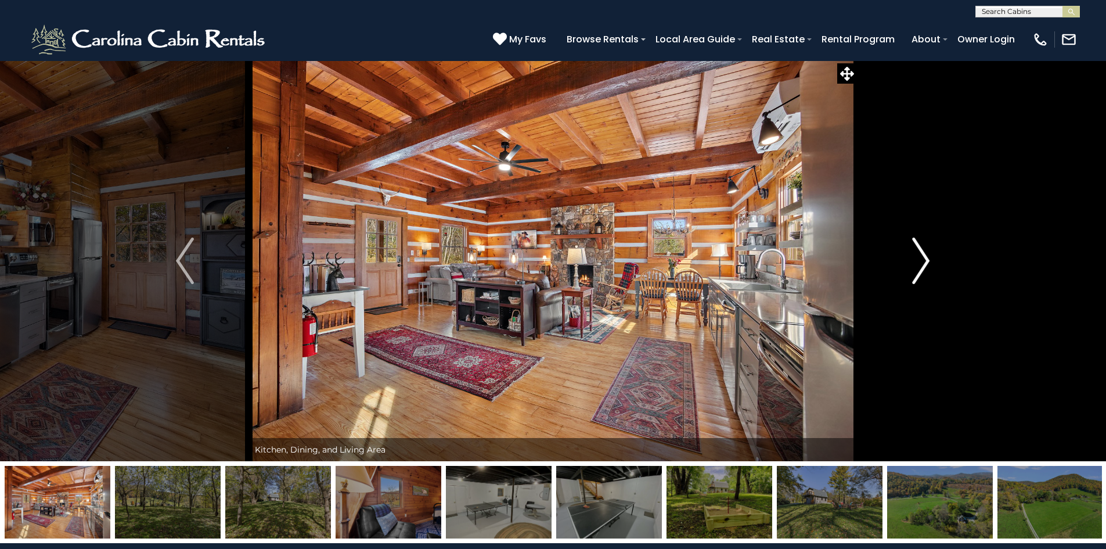
click at [929, 258] on img "Next" at bounding box center [920, 261] width 17 height 46
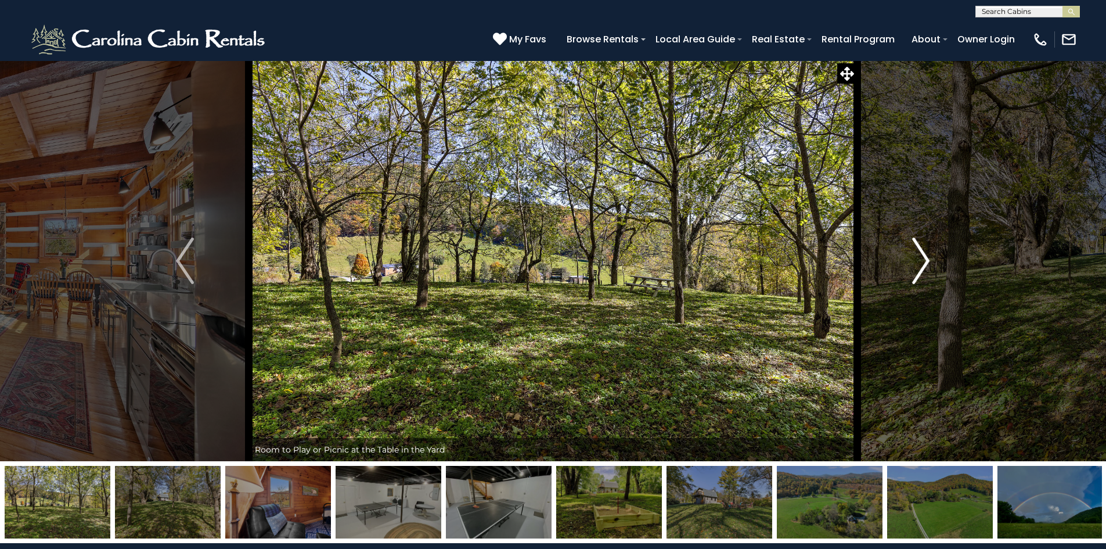
click at [929, 258] on img "Next" at bounding box center [920, 261] width 17 height 46
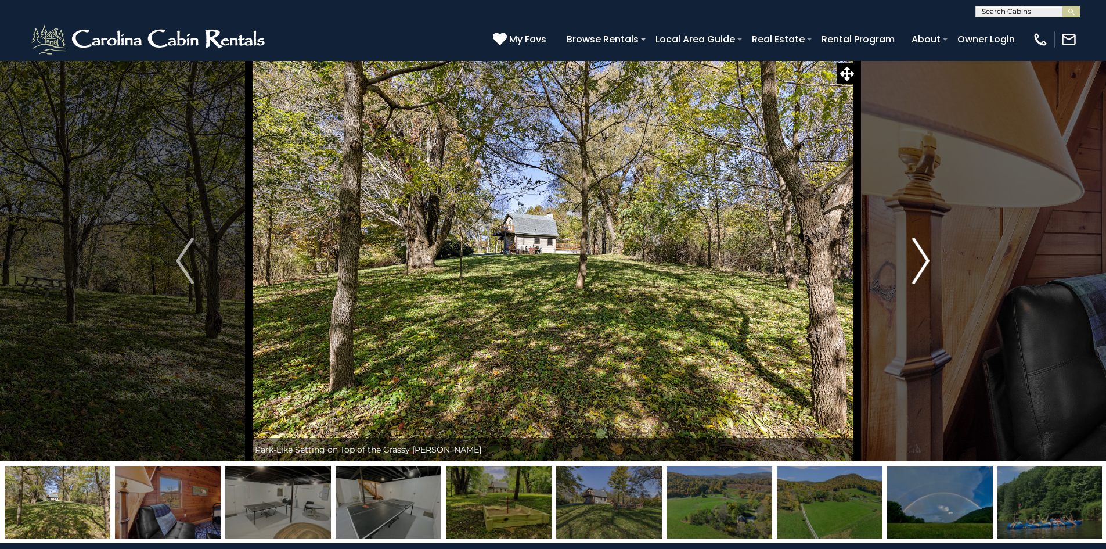
click at [929, 258] on img "Next" at bounding box center [920, 261] width 17 height 46
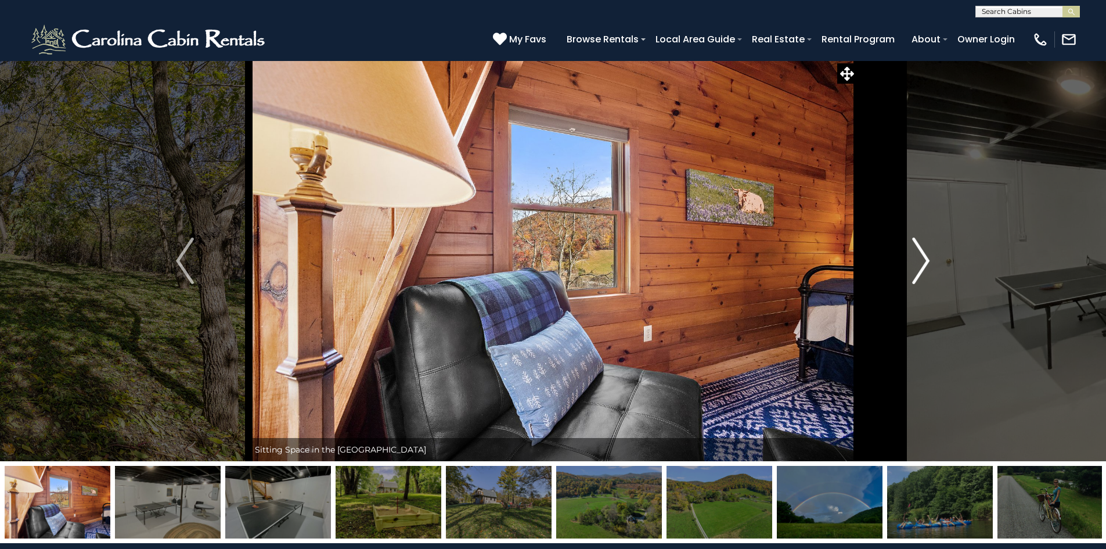
click at [929, 258] on img "Next" at bounding box center [920, 261] width 17 height 46
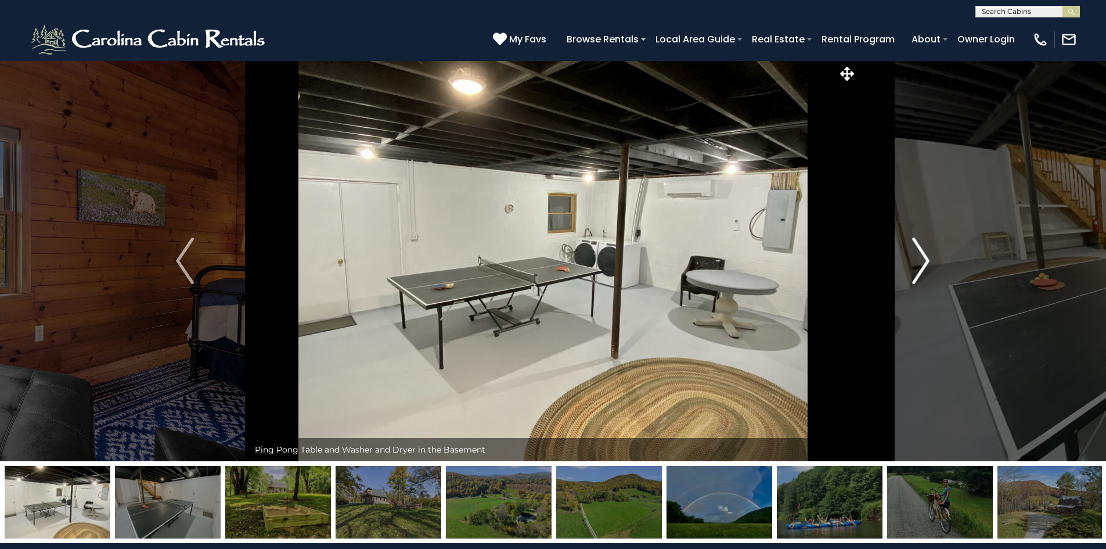
click at [929, 258] on img "Next" at bounding box center [920, 261] width 17 height 46
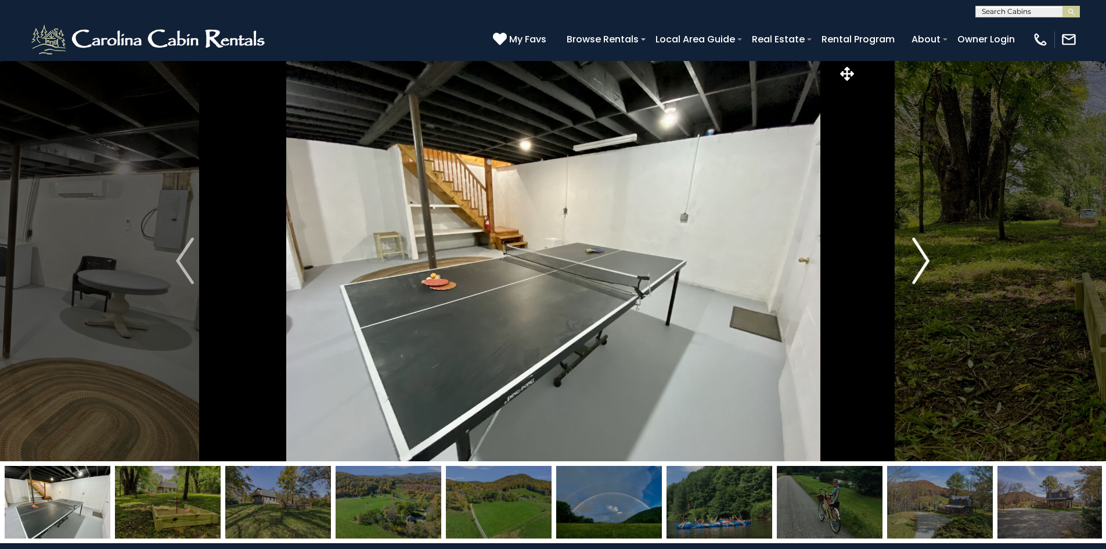
click at [929, 258] on img "Next" at bounding box center [920, 261] width 17 height 46
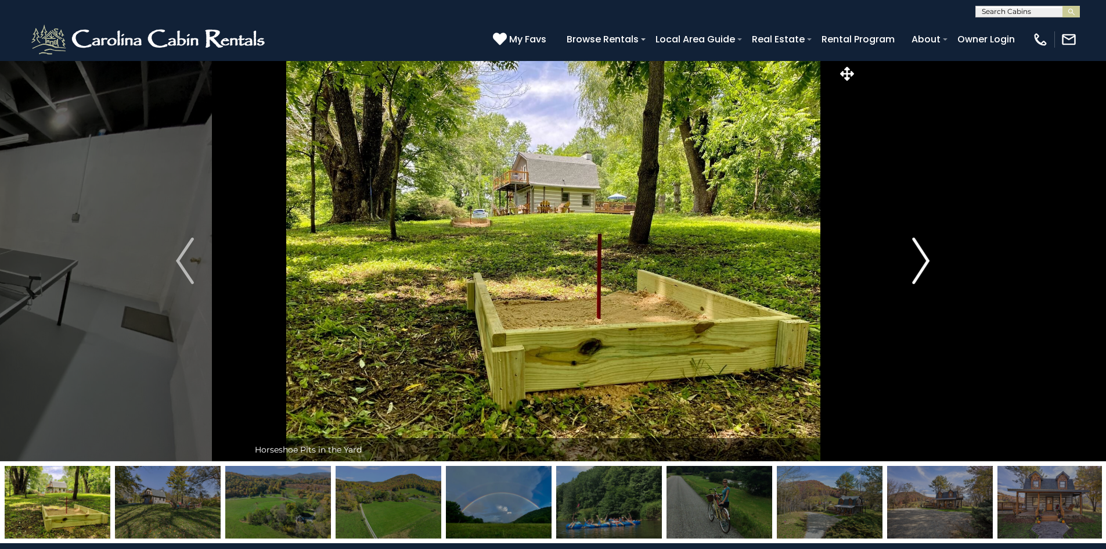
click at [929, 258] on img "Next" at bounding box center [920, 261] width 17 height 46
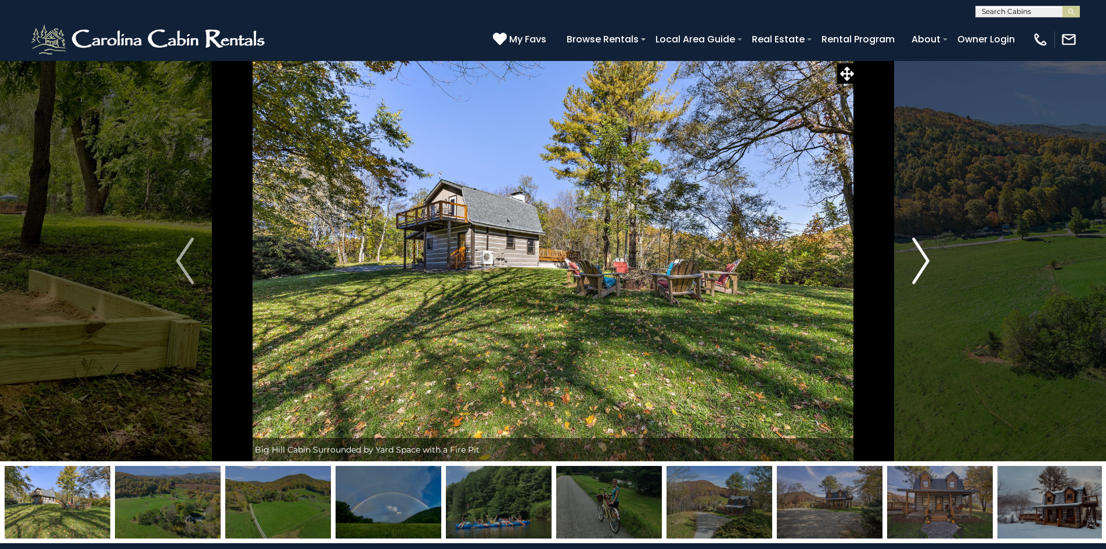
click at [929, 258] on img "Next" at bounding box center [920, 261] width 17 height 46
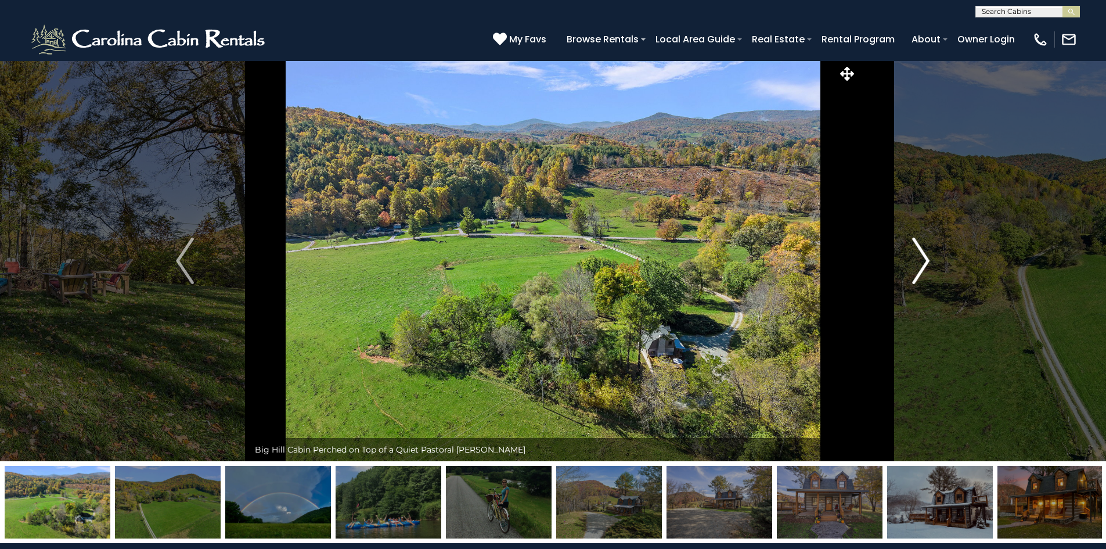
click at [928, 258] on img "Next" at bounding box center [920, 261] width 17 height 46
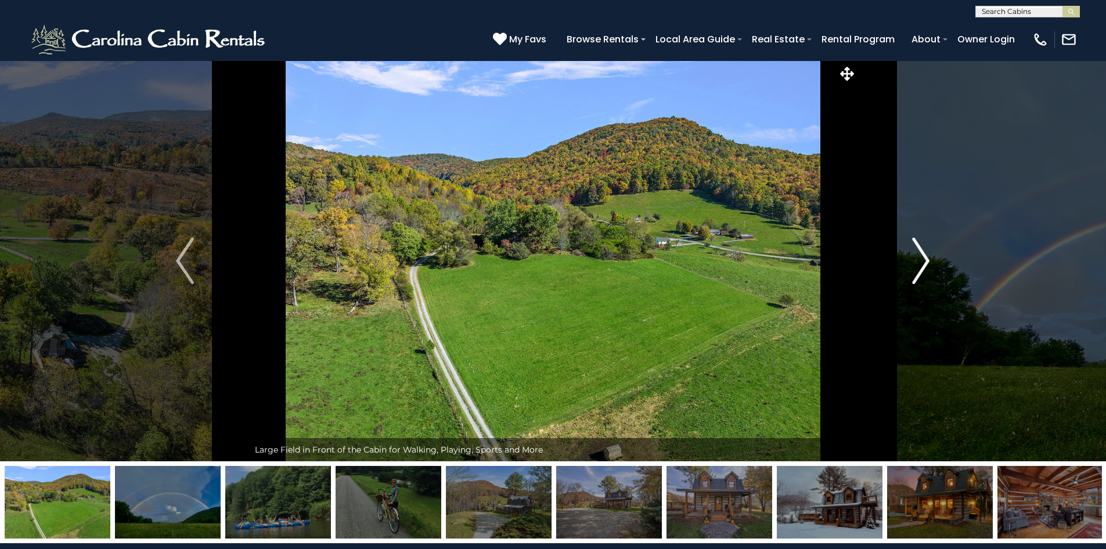
click at [928, 258] on img "Next" at bounding box center [920, 261] width 17 height 46
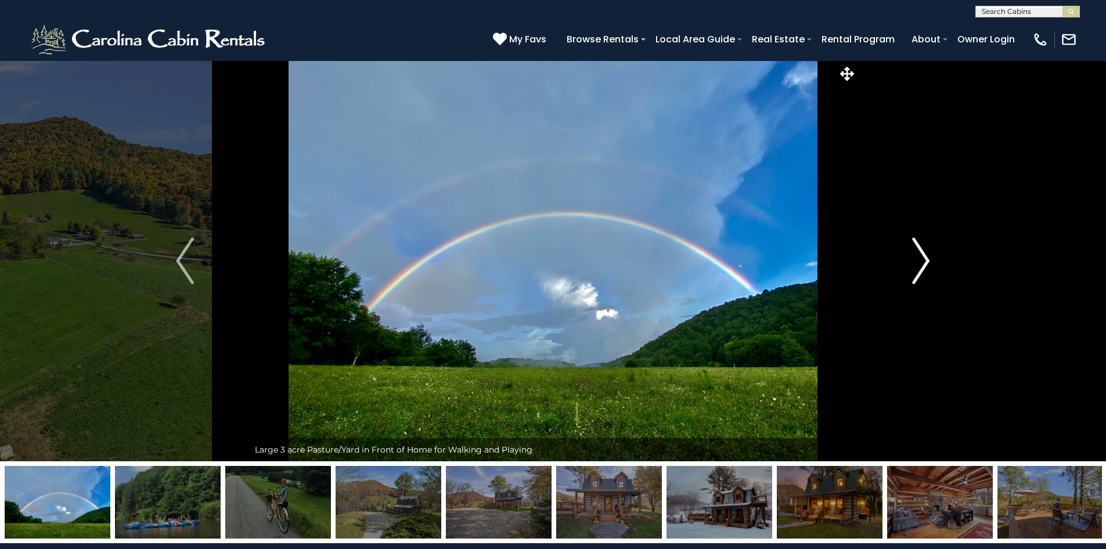
click at [928, 258] on img "Next" at bounding box center [920, 261] width 17 height 46
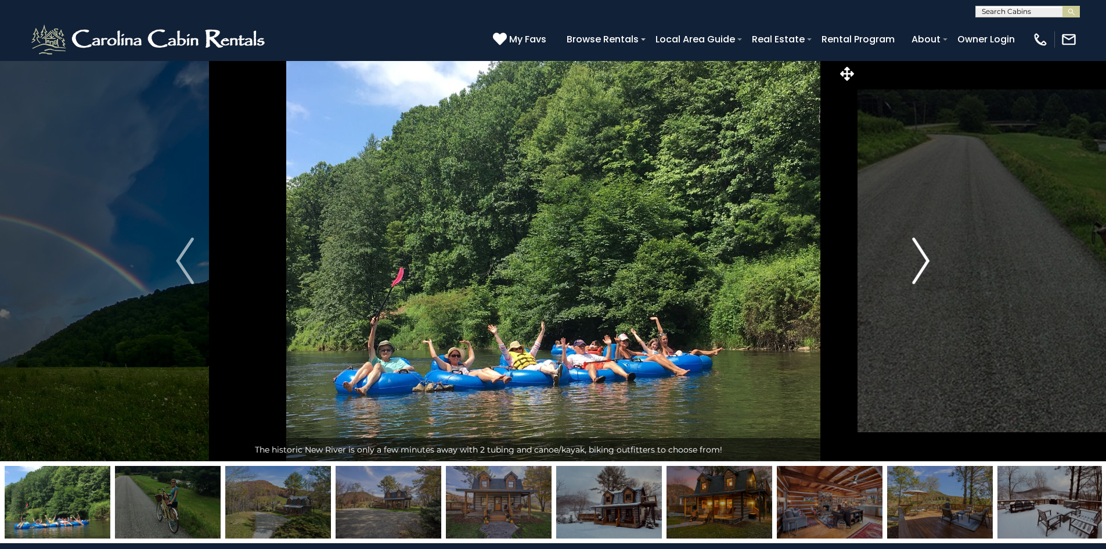
click at [928, 258] on img "Next" at bounding box center [920, 261] width 17 height 46
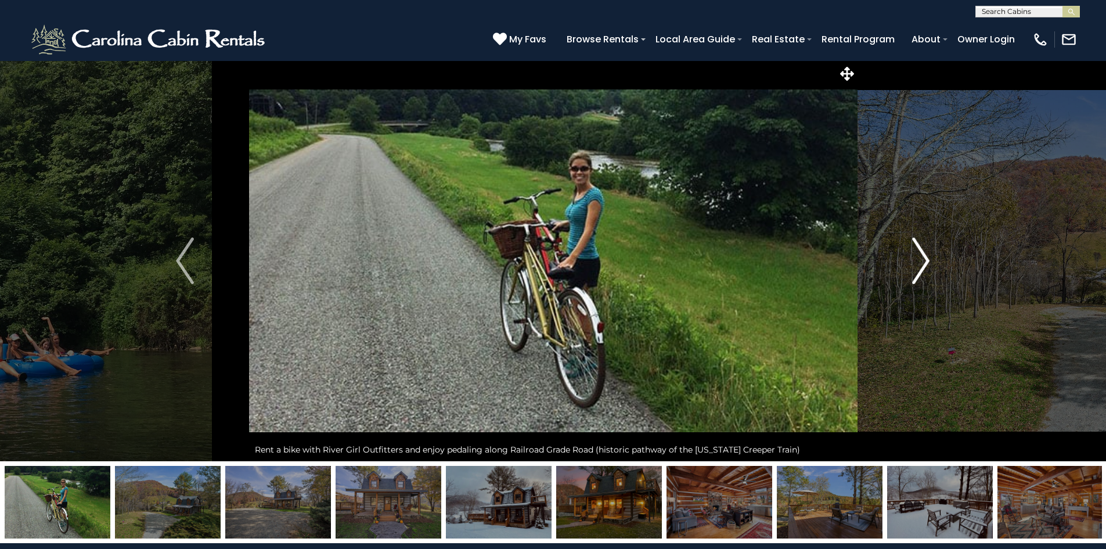
click at [928, 258] on img "Next" at bounding box center [920, 261] width 17 height 46
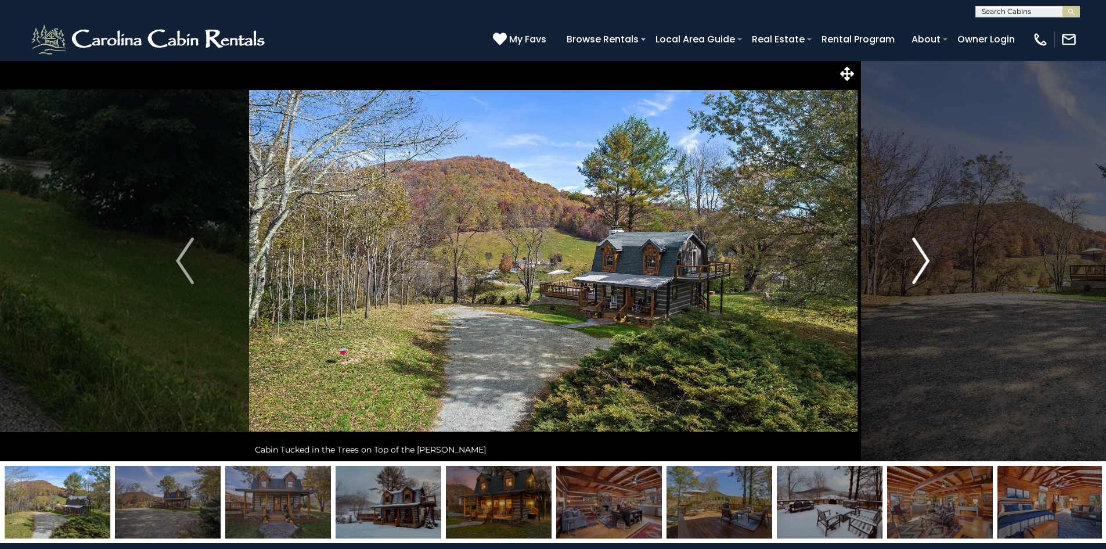
click at [928, 258] on img "Next" at bounding box center [920, 261] width 17 height 46
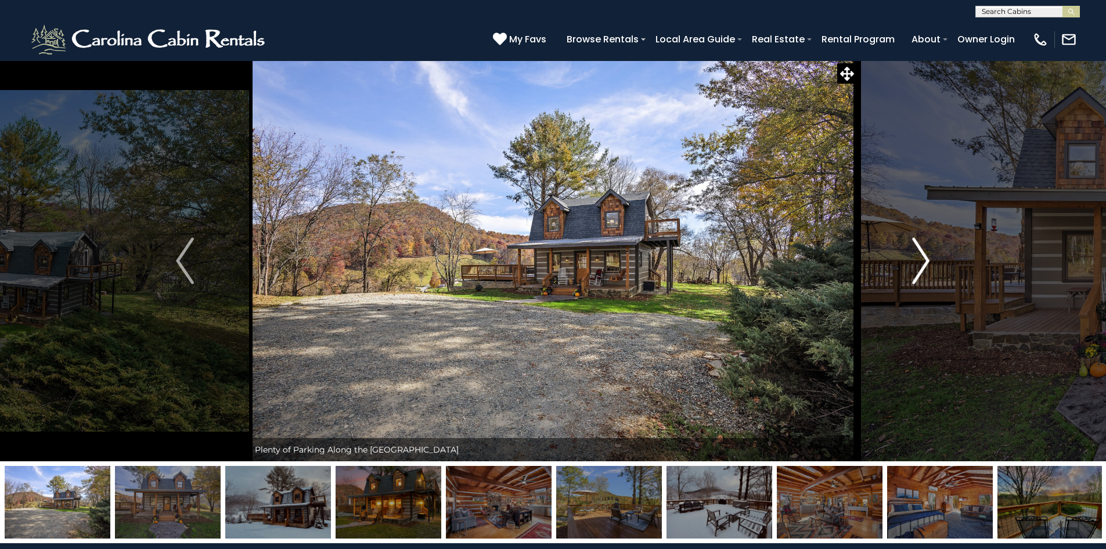
click at [928, 258] on img "Next" at bounding box center [920, 261] width 17 height 46
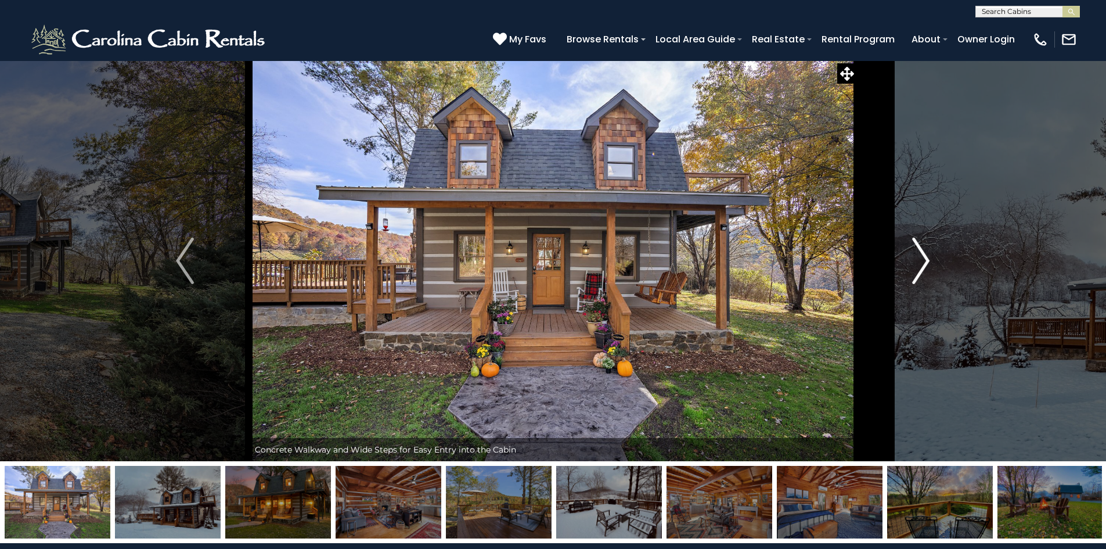
click at [928, 258] on img "Next" at bounding box center [920, 261] width 17 height 46
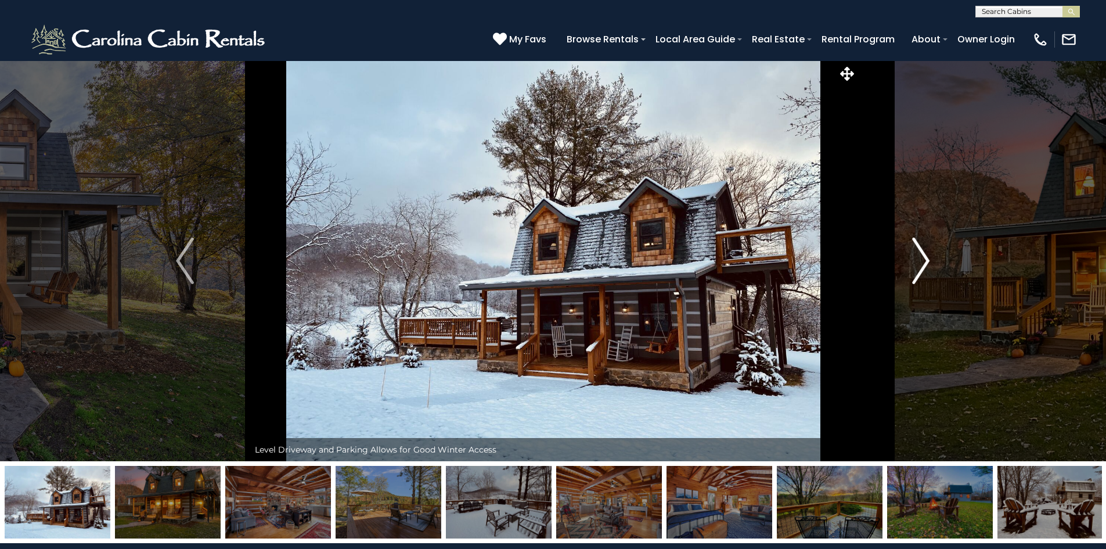
click at [928, 258] on img "Next" at bounding box center [920, 261] width 17 height 46
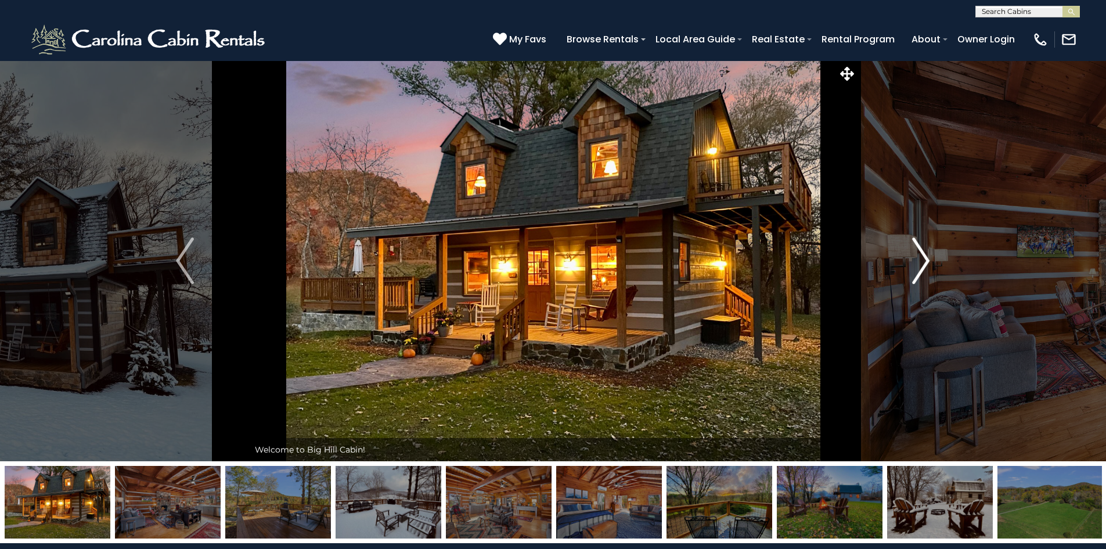
click at [928, 258] on img "Next" at bounding box center [920, 261] width 17 height 46
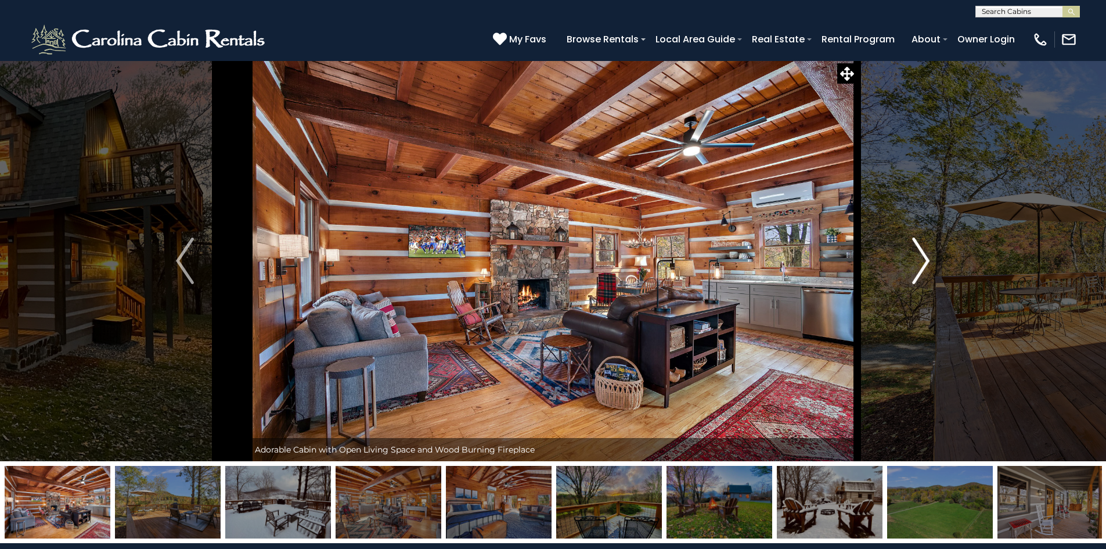
click at [928, 258] on img "Next" at bounding box center [920, 261] width 17 height 46
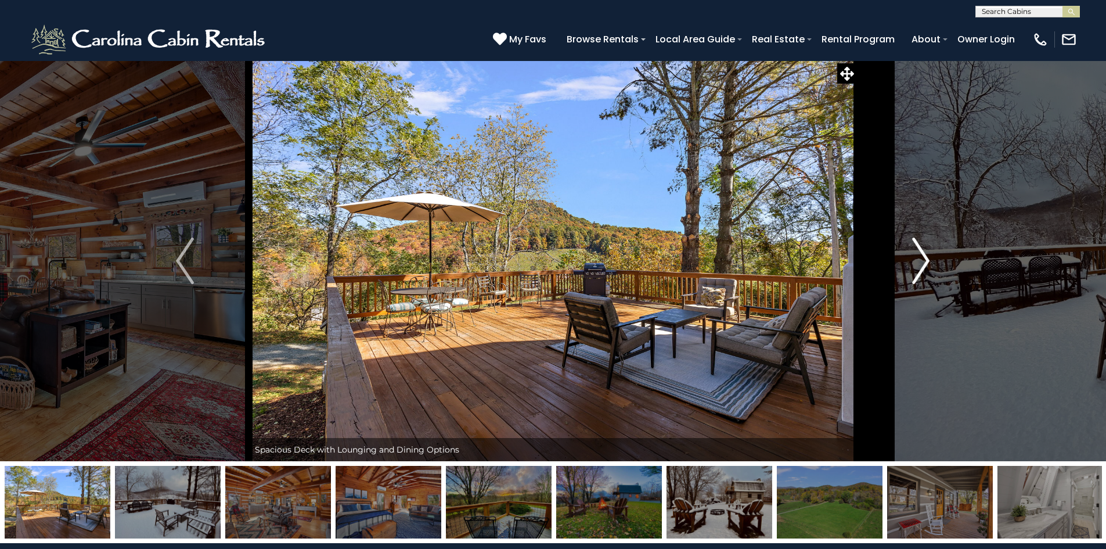
click at [928, 258] on img "Next" at bounding box center [920, 261] width 17 height 46
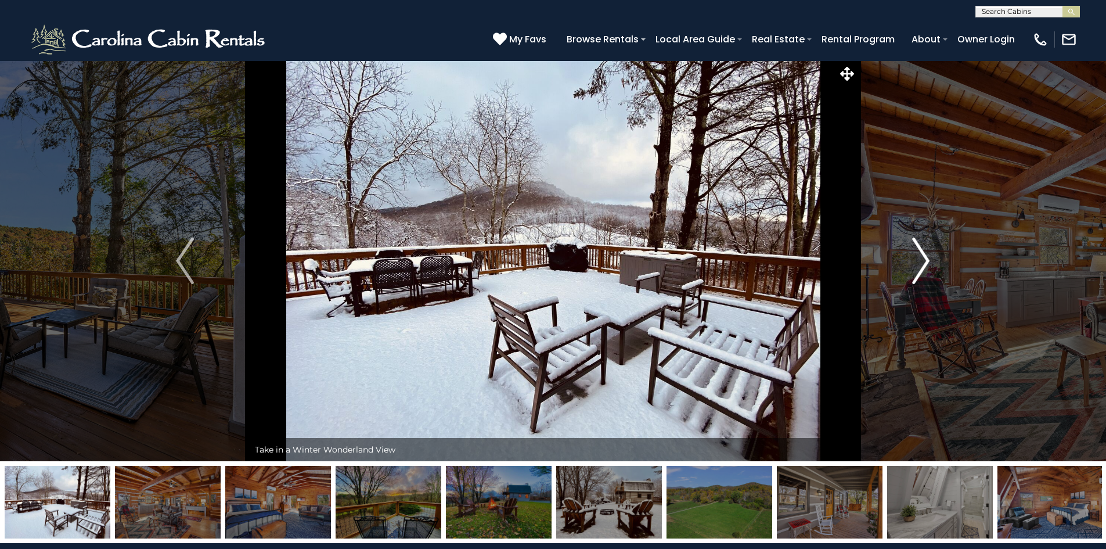
click at [928, 258] on img "Next" at bounding box center [920, 261] width 17 height 46
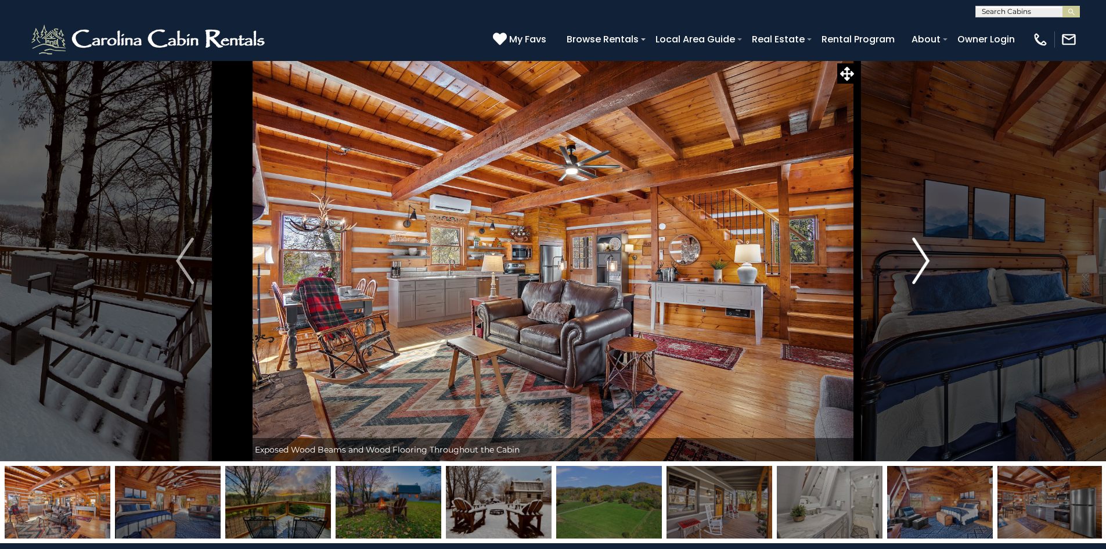
click at [928, 258] on img "Next" at bounding box center [920, 261] width 17 height 46
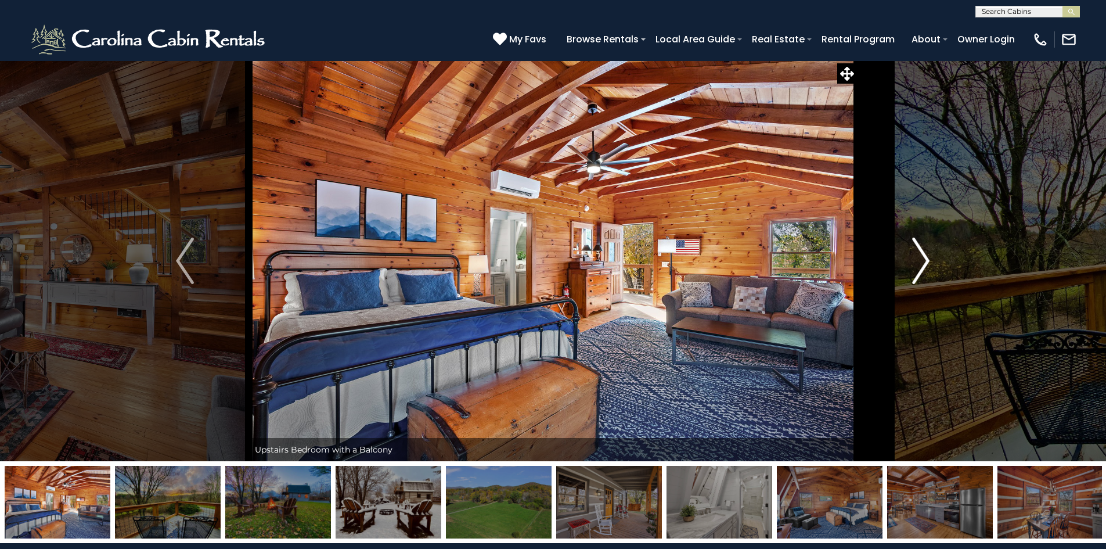
click at [928, 258] on img "Next" at bounding box center [920, 261] width 17 height 46
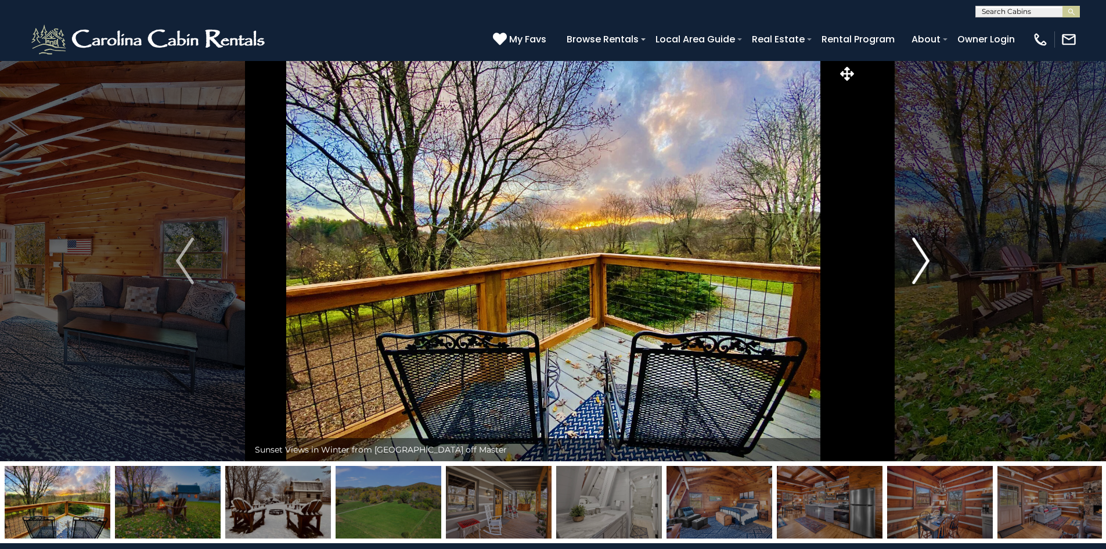
click at [928, 258] on img "Next" at bounding box center [920, 261] width 17 height 46
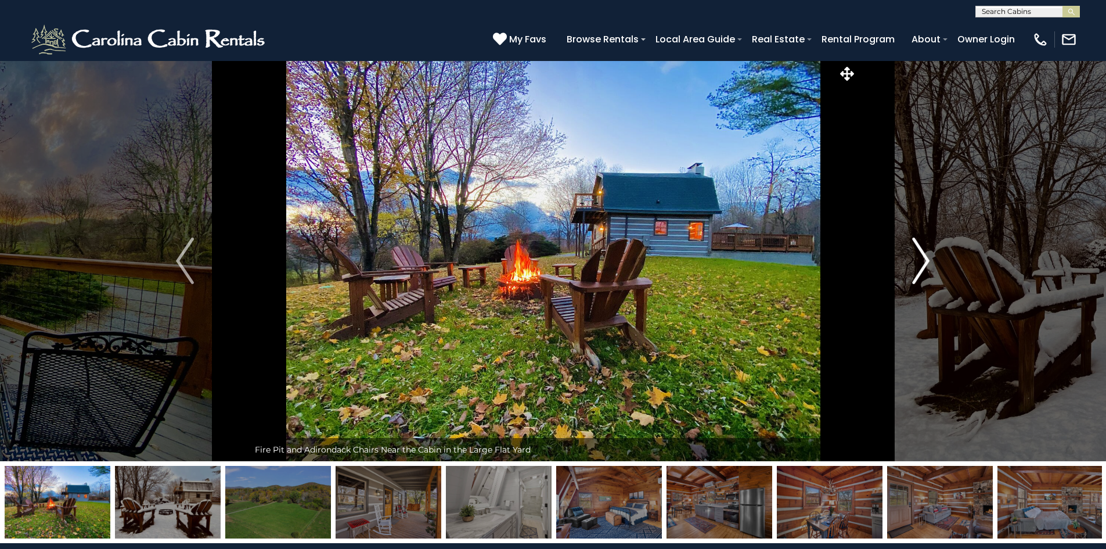
click at [928, 258] on img "Next" at bounding box center [920, 261] width 17 height 46
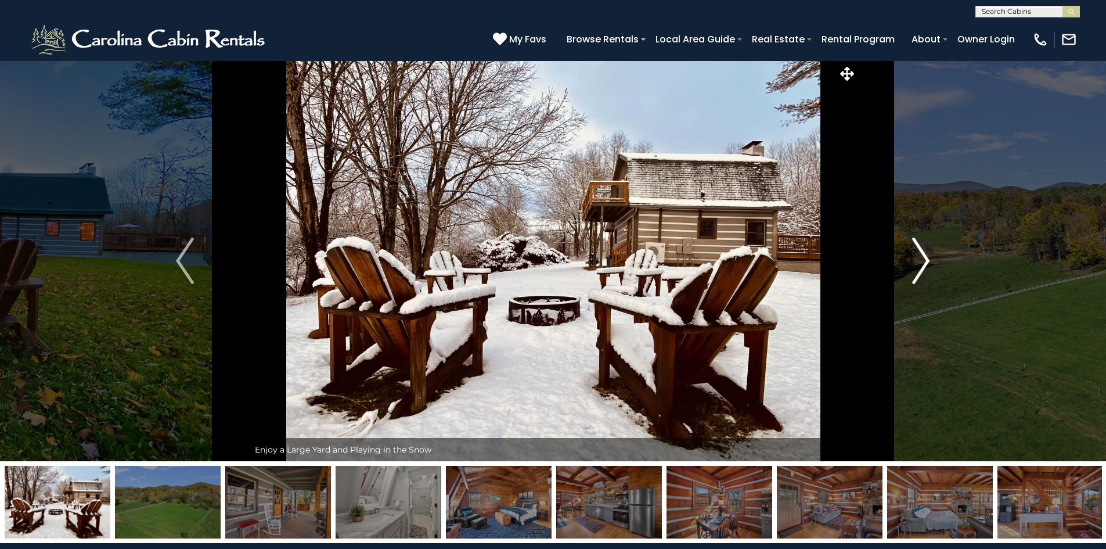
click at [928, 258] on img "Next" at bounding box center [920, 261] width 17 height 46
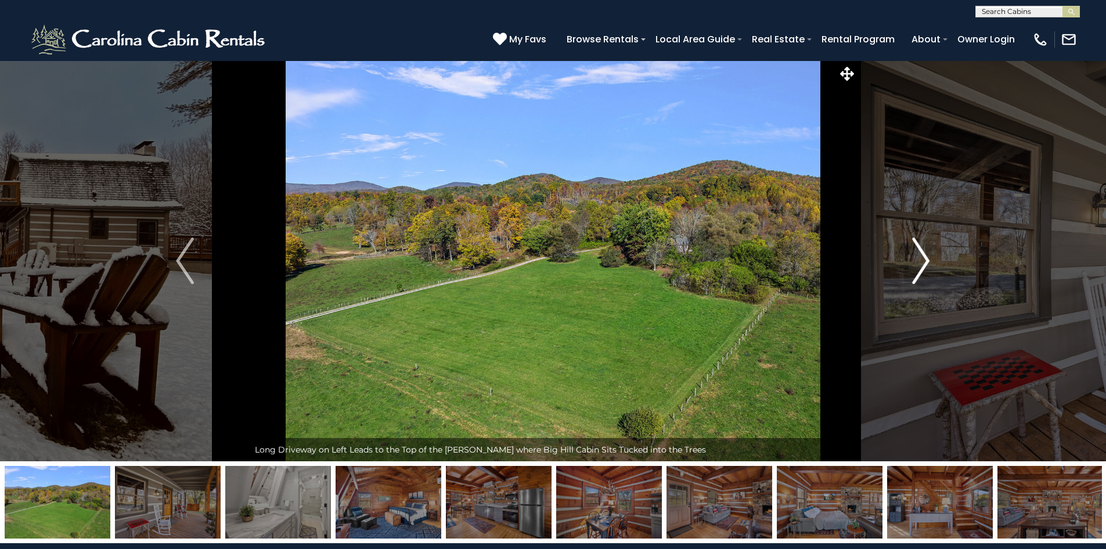
click at [928, 258] on img "Next" at bounding box center [920, 261] width 17 height 46
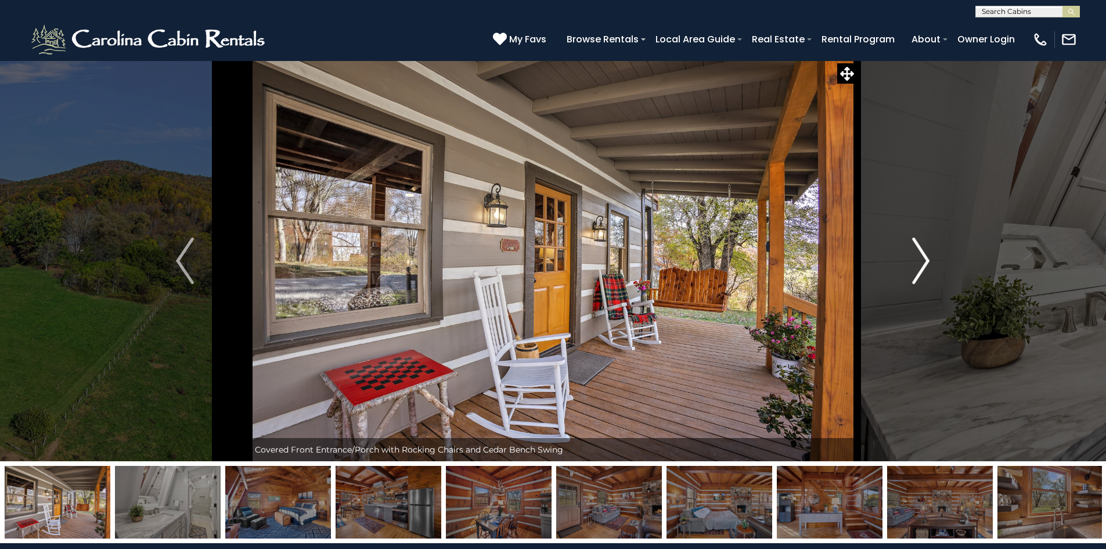
click at [928, 258] on img "Next" at bounding box center [920, 261] width 17 height 46
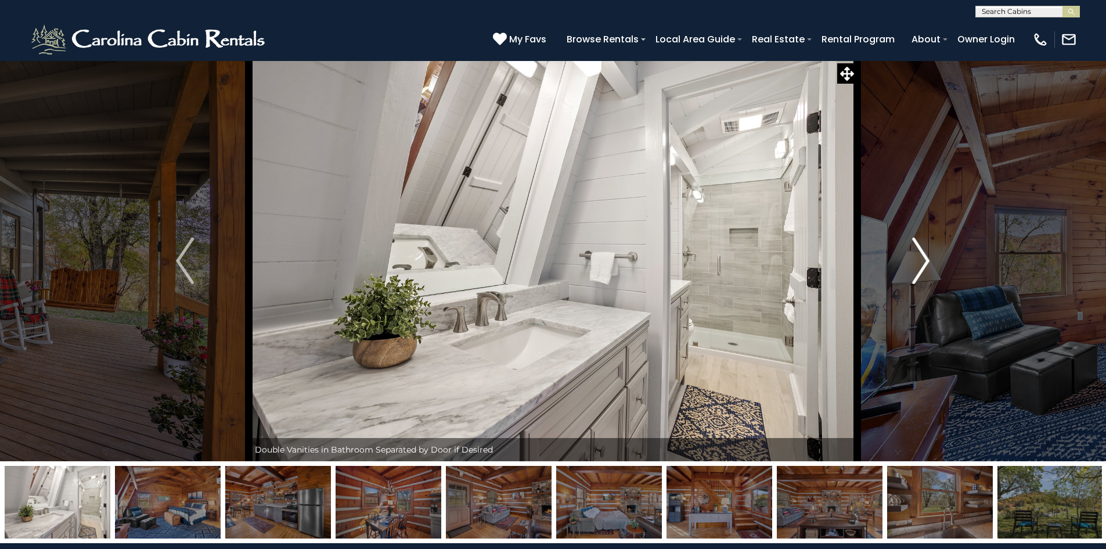
drag, startPoint x: 928, startPoint y: 258, endPoint x: 917, endPoint y: 254, distance: 11.0
drag, startPoint x: 917, startPoint y: 254, endPoint x: 924, endPoint y: 257, distance: 6.8
drag, startPoint x: 924, startPoint y: 257, endPoint x: 935, endPoint y: 252, distance: 12.2
drag, startPoint x: 940, startPoint y: 256, endPoint x: 923, endPoint y: 261, distance: 18.0
click at [923, 261] on img "Next" at bounding box center [920, 261] width 17 height 46
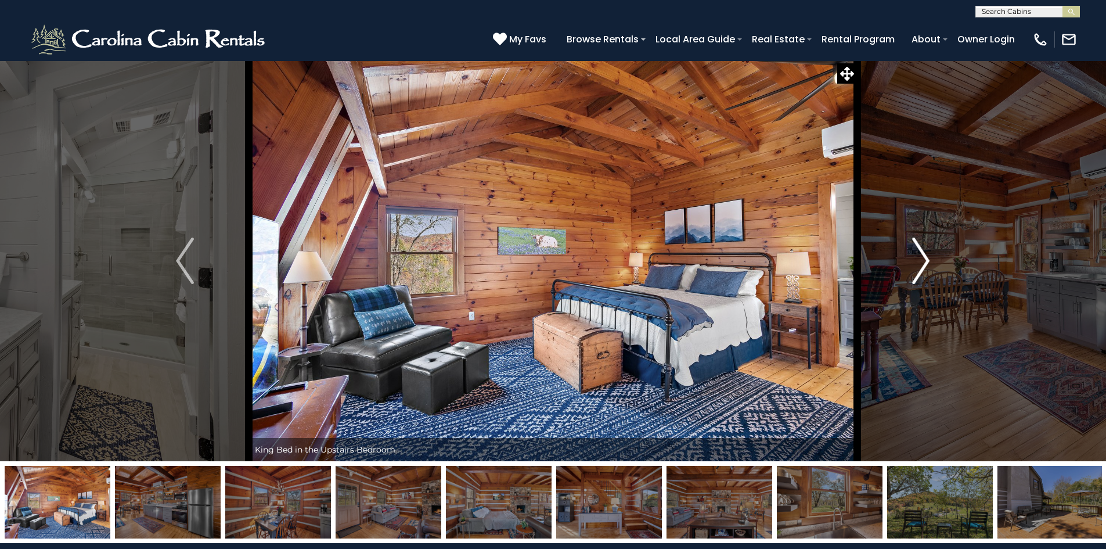
click at [923, 261] on img "Next" at bounding box center [920, 261] width 17 height 46
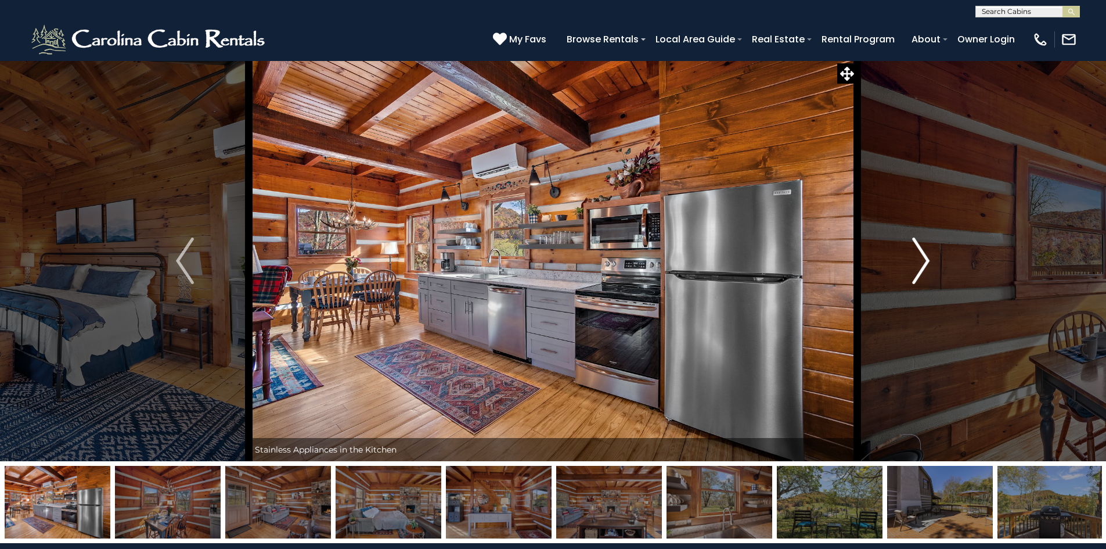
click at [930, 255] on img "Next" at bounding box center [920, 261] width 17 height 46
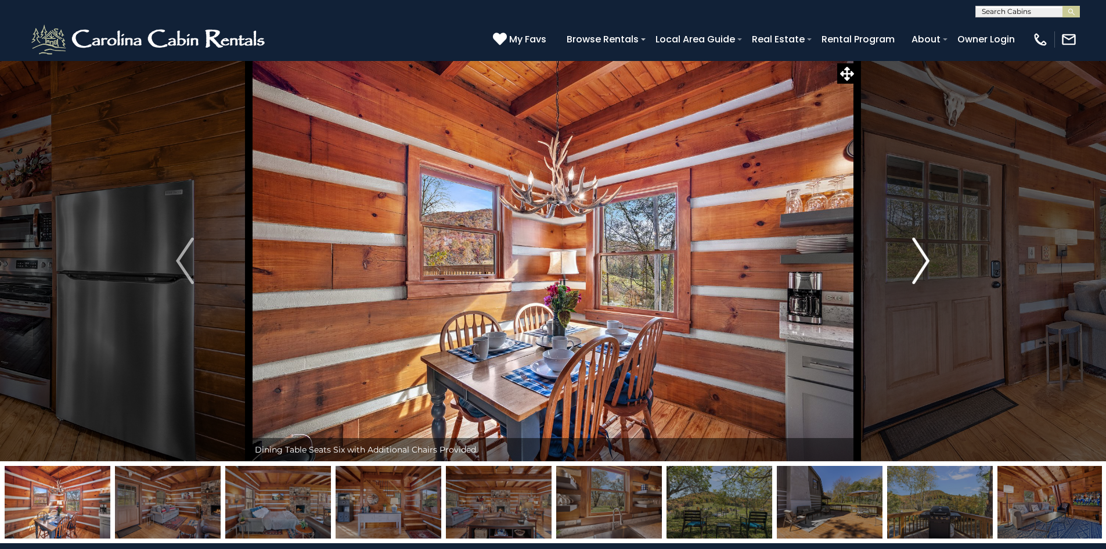
click at [930, 256] on img "Next" at bounding box center [920, 261] width 17 height 46
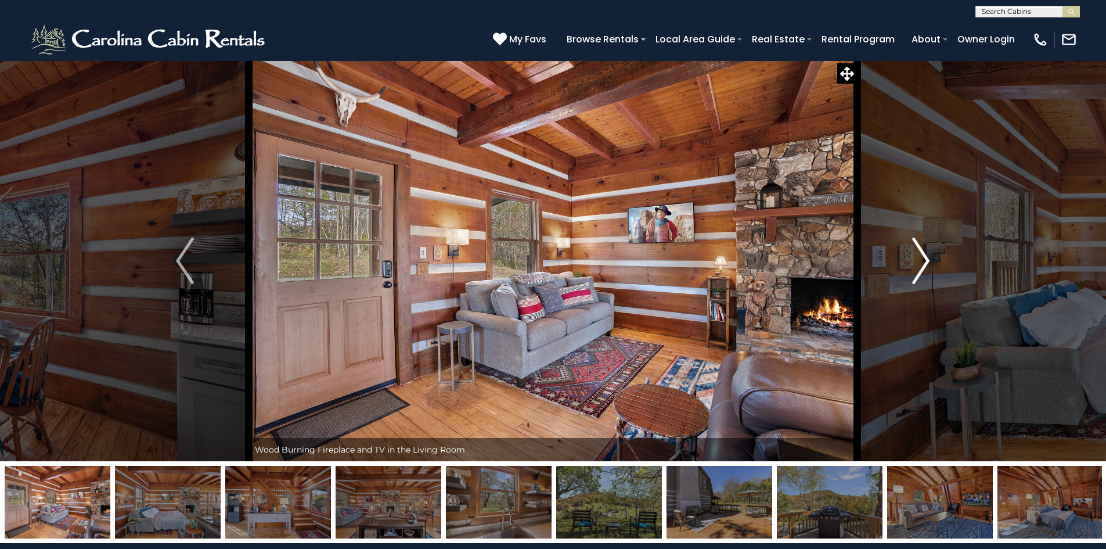
click at [930, 256] on img "Next" at bounding box center [920, 261] width 17 height 46
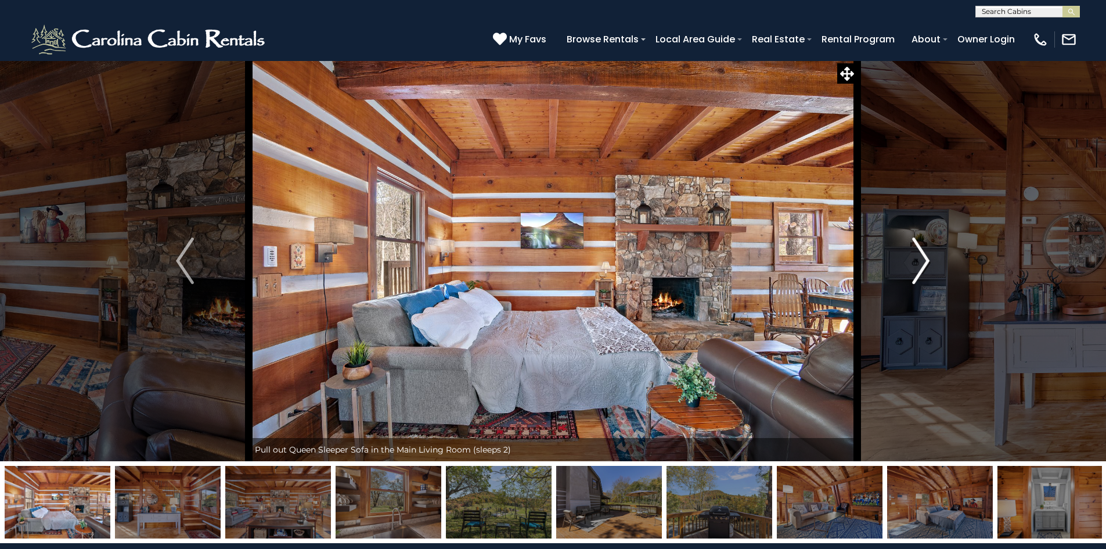
click at [930, 256] on img "Next" at bounding box center [920, 261] width 17 height 46
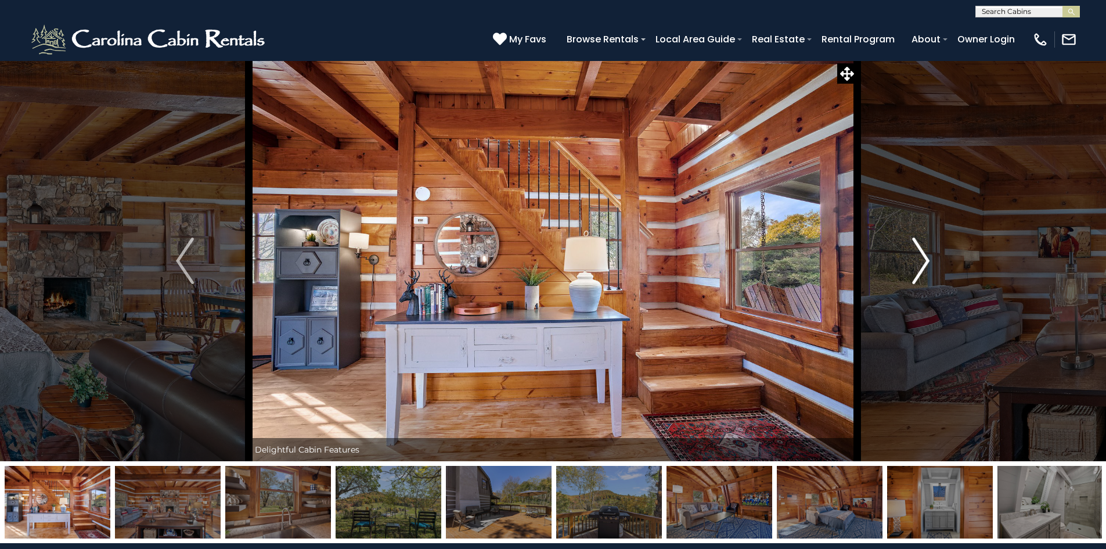
click at [930, 256] on img "Next" at bounding box center [920, 261] width 17 height 46
